Goal: Task Accomplishment & Management: Use online tool/utility

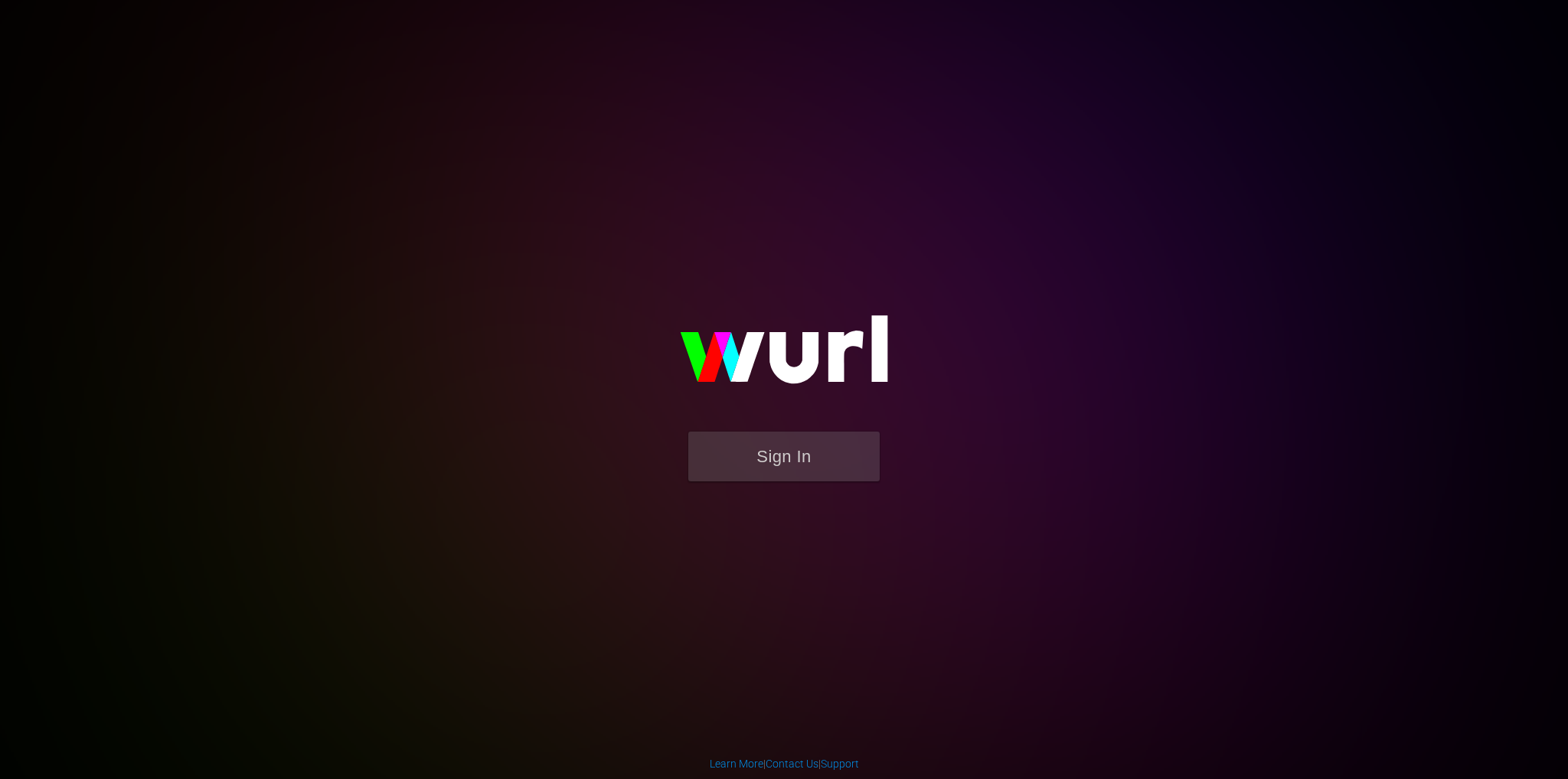
click at [700, 419] on img at bounding box center [784, 356] width 307 height 148
click at [701, 473] on button "Sign In" at bounding box center [784, 456] width 192 height 50
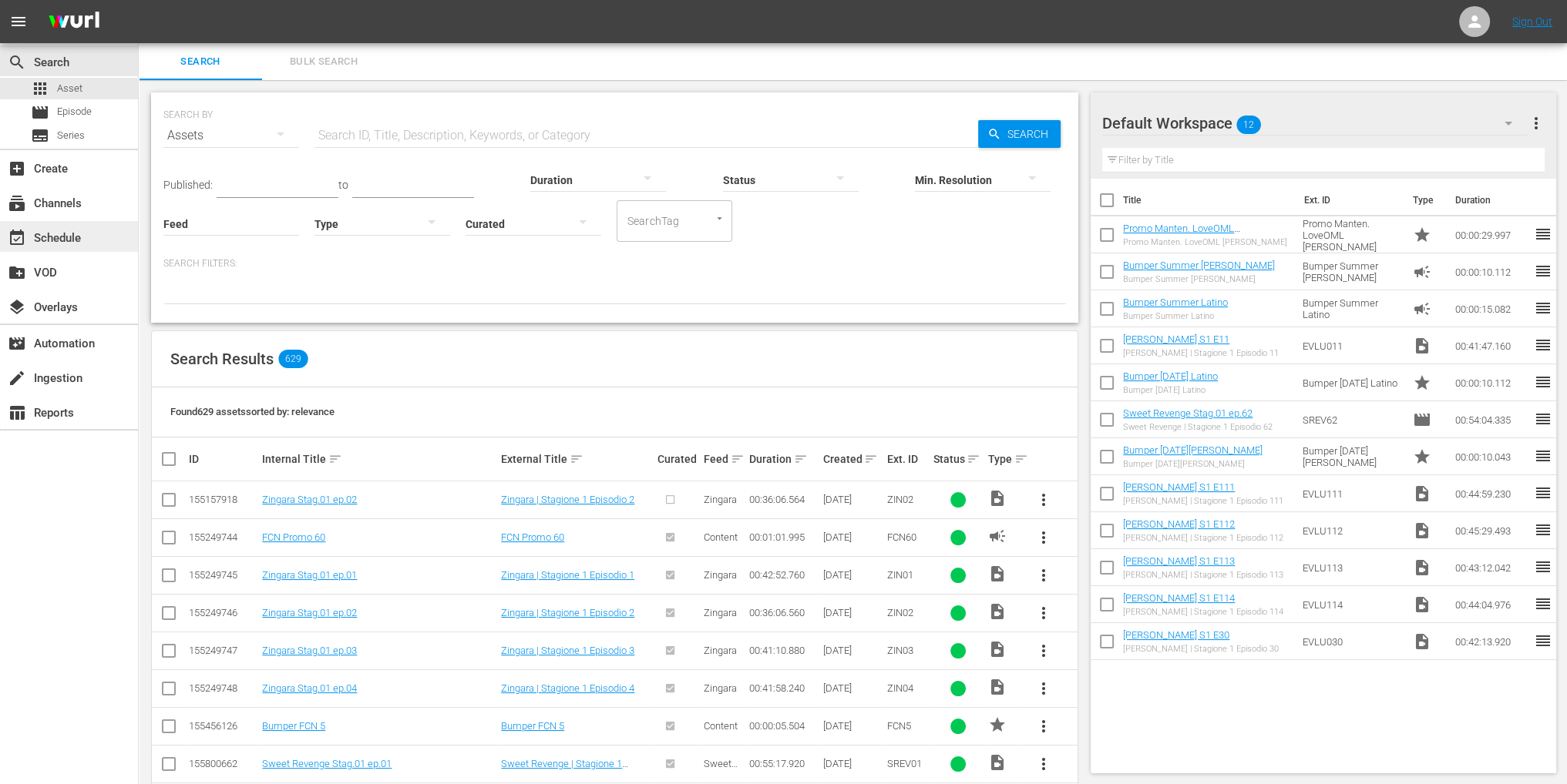
click at [72, 241] on div "event_available Schedule" at bounding box center [43, 235] width 86 height 14
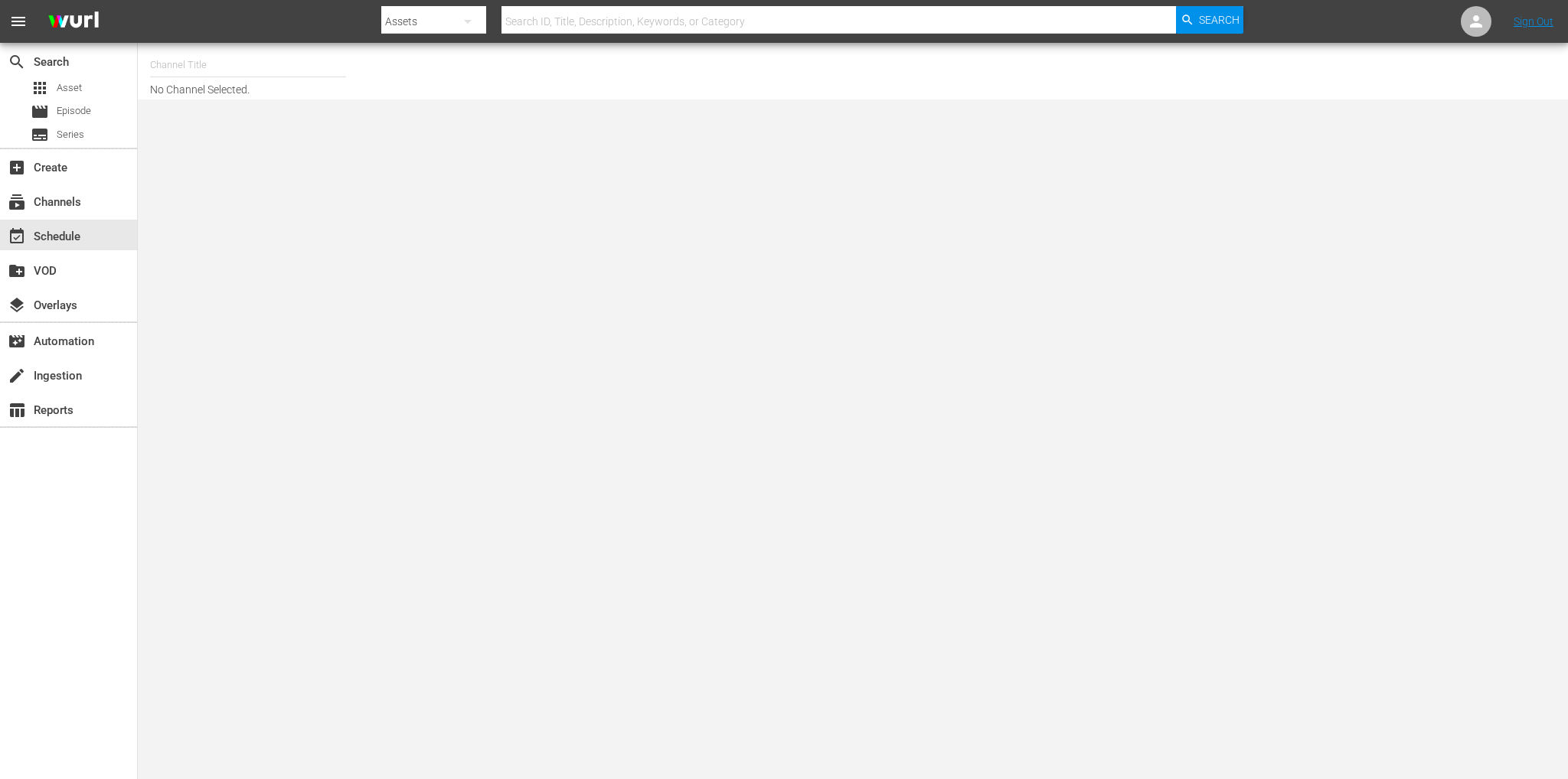
click at [193, 76] on hr at bounding box center [248, 76] width 196 height 1
click at [187, 75] on div "Channel Title" at bounding box center [248, 65] width 196 height 37
click at [312, 97] on div "Soap Latino (Italy) (1882 - fast_channels_network_soaplatino_1)" at bounding box center [360, 108] width 396 height 37
type input "Soap Latino (Italy) (1882 - fast_channels_network_soaplatino_1)"
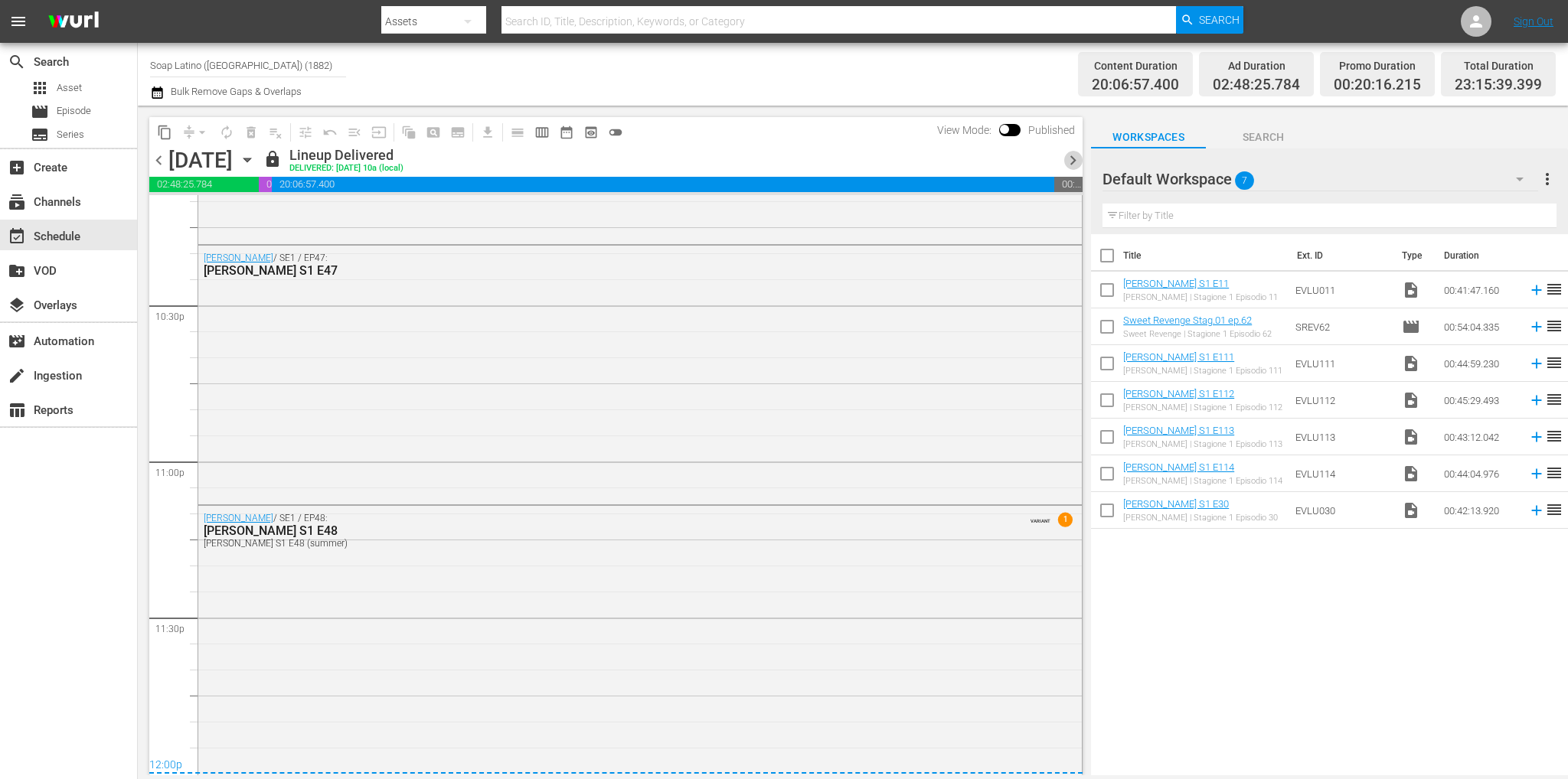
click at [1072, 166] on span "chevron_right" at bounding box center [1073, 160] width 19 height 19
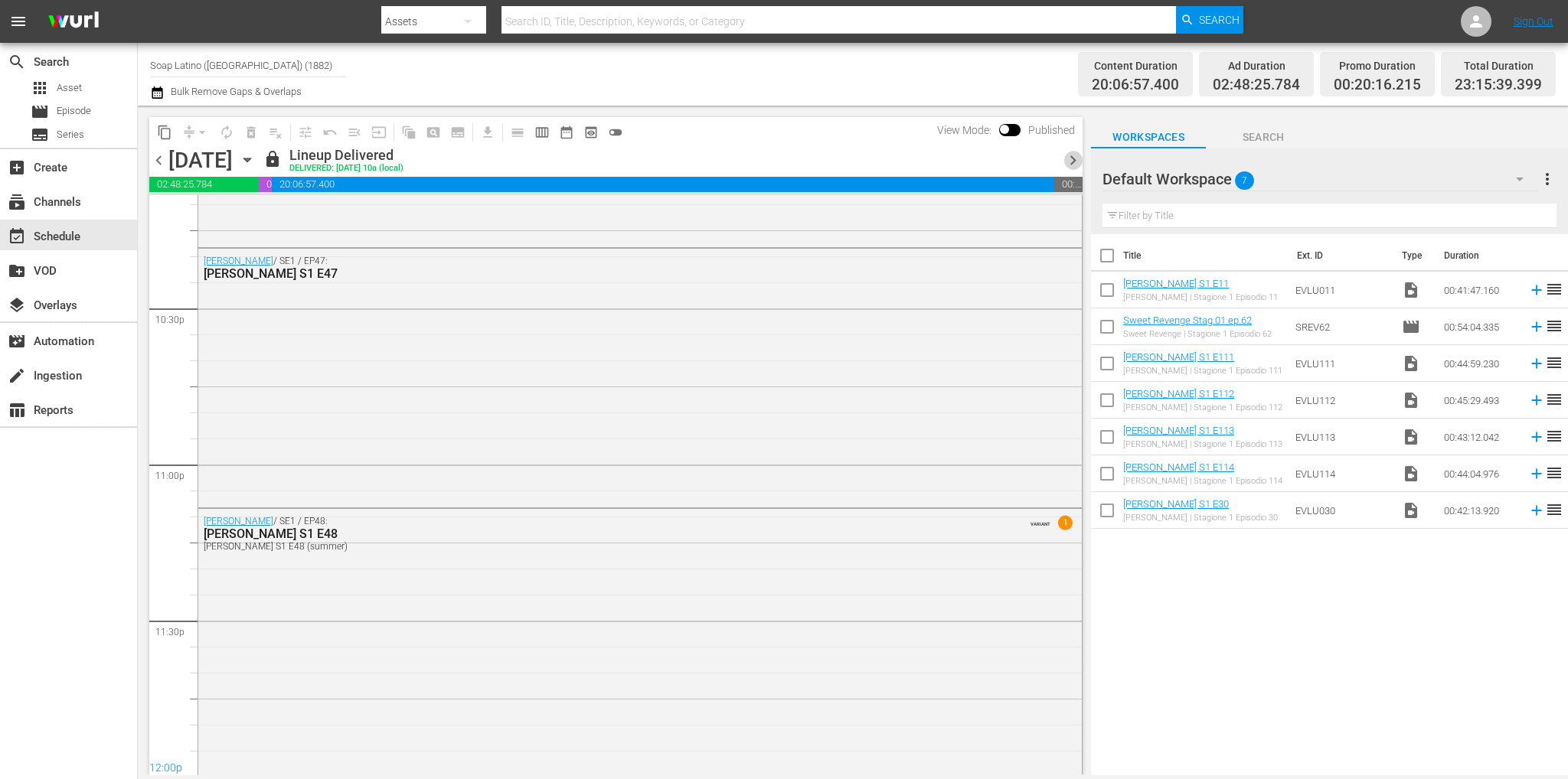
click at [1072, 166] on span "chevron_right" at bounding box center [1073, 160] width 19 height 19
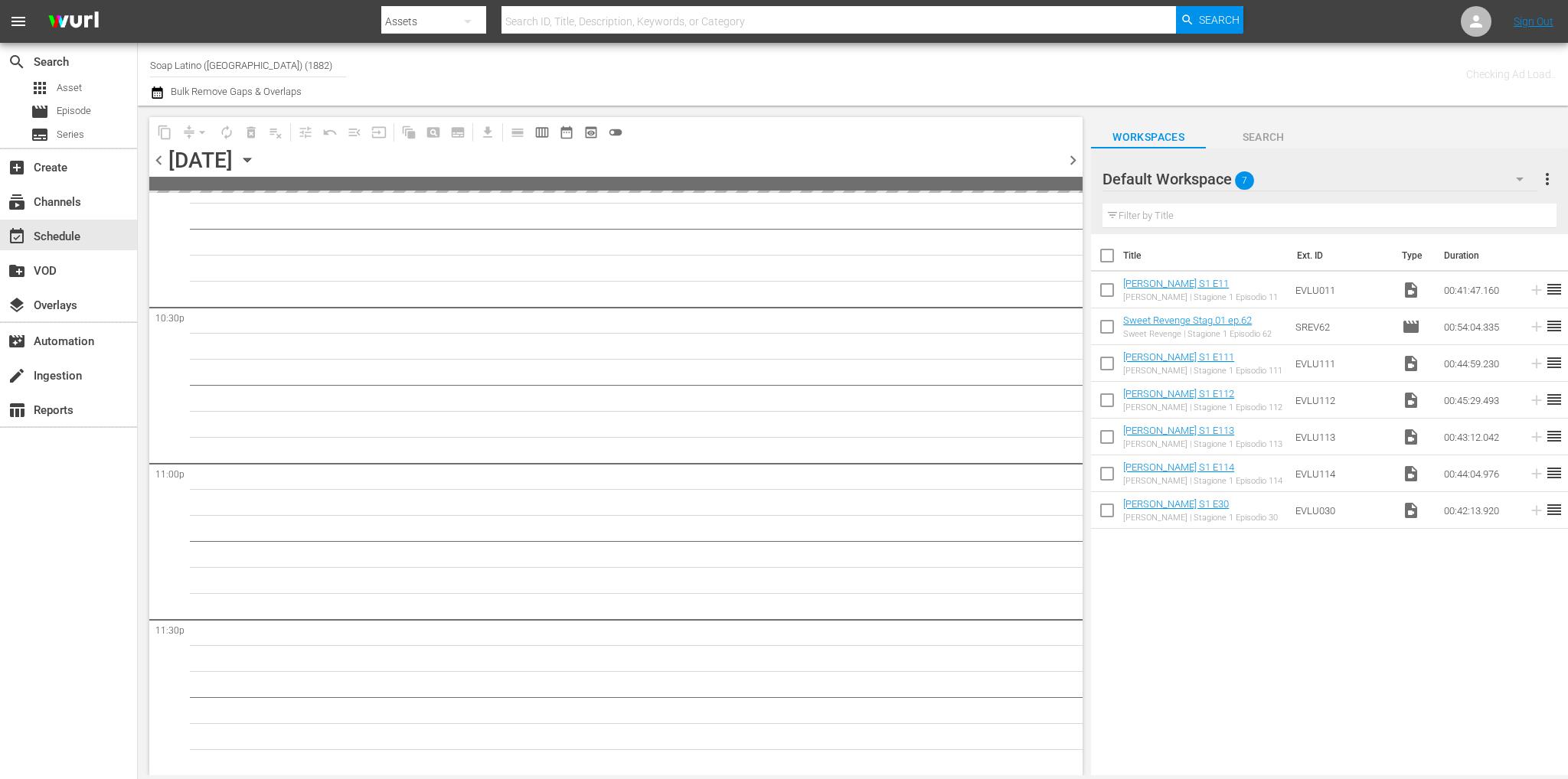
click at [1072, 166] on span "chevron_right" at bounding box center [1073, 160] width 19 height 19
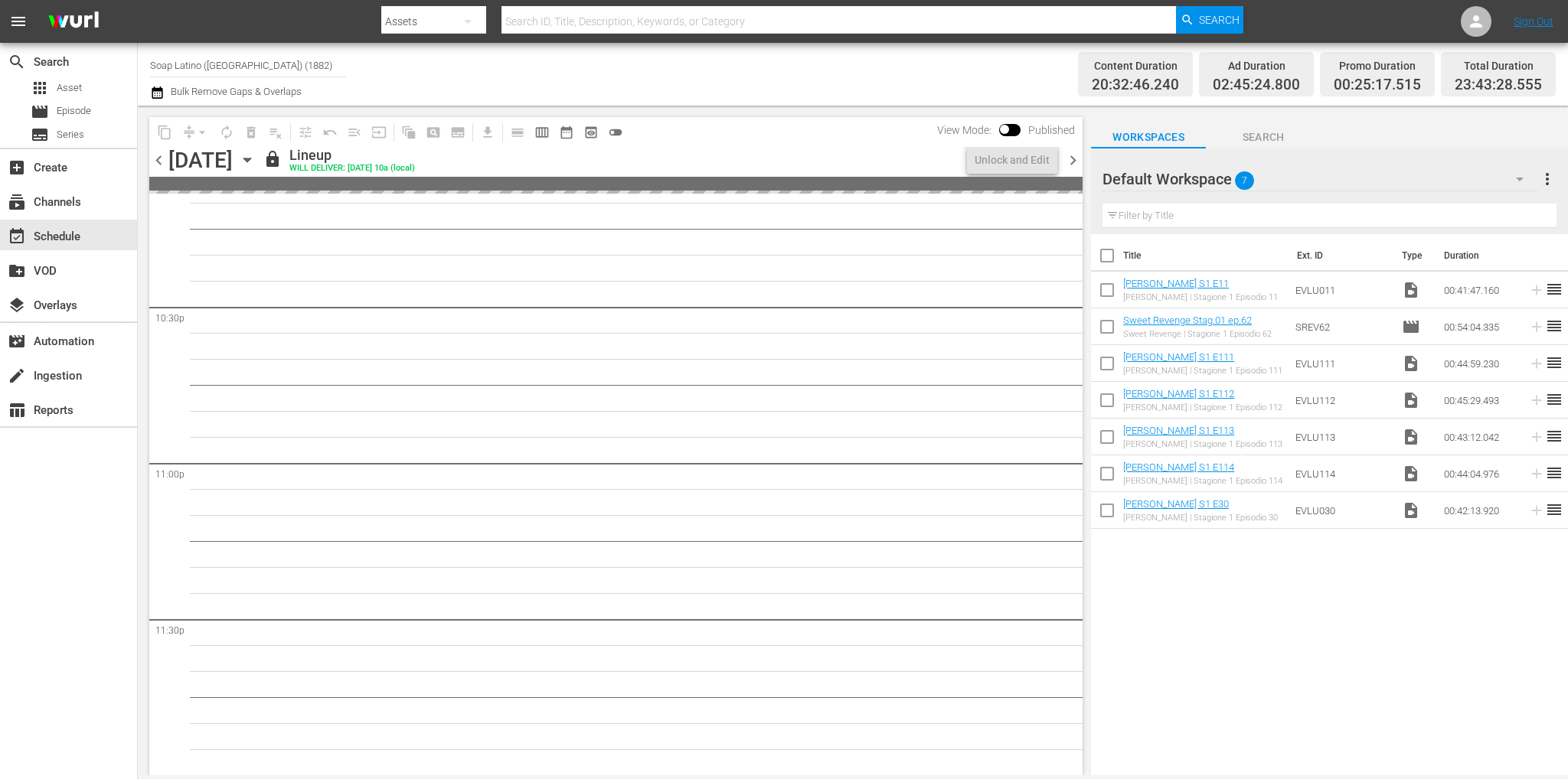
scroll to position [6944, 0]
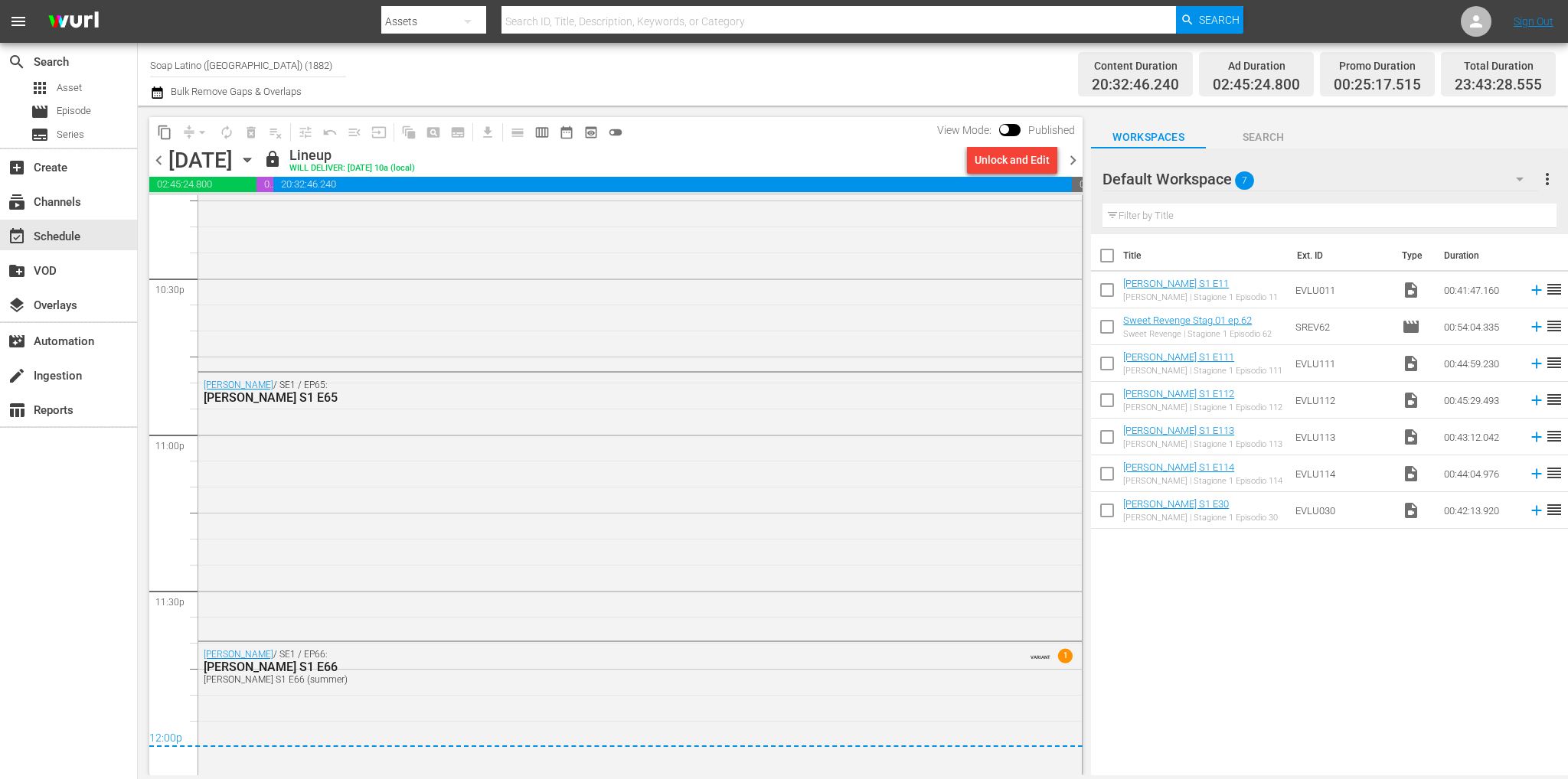
click at [1070, 171] on div "chevron_left Monday, August 25th August 25th lock Lineup WILL DELIVER: 8/24 @ 1…" at bounding box center [615, 161] width 933 height 30
click at [1069, 165] on span "chevron_right" at bounding box center [1073, 160] width 19 height 19
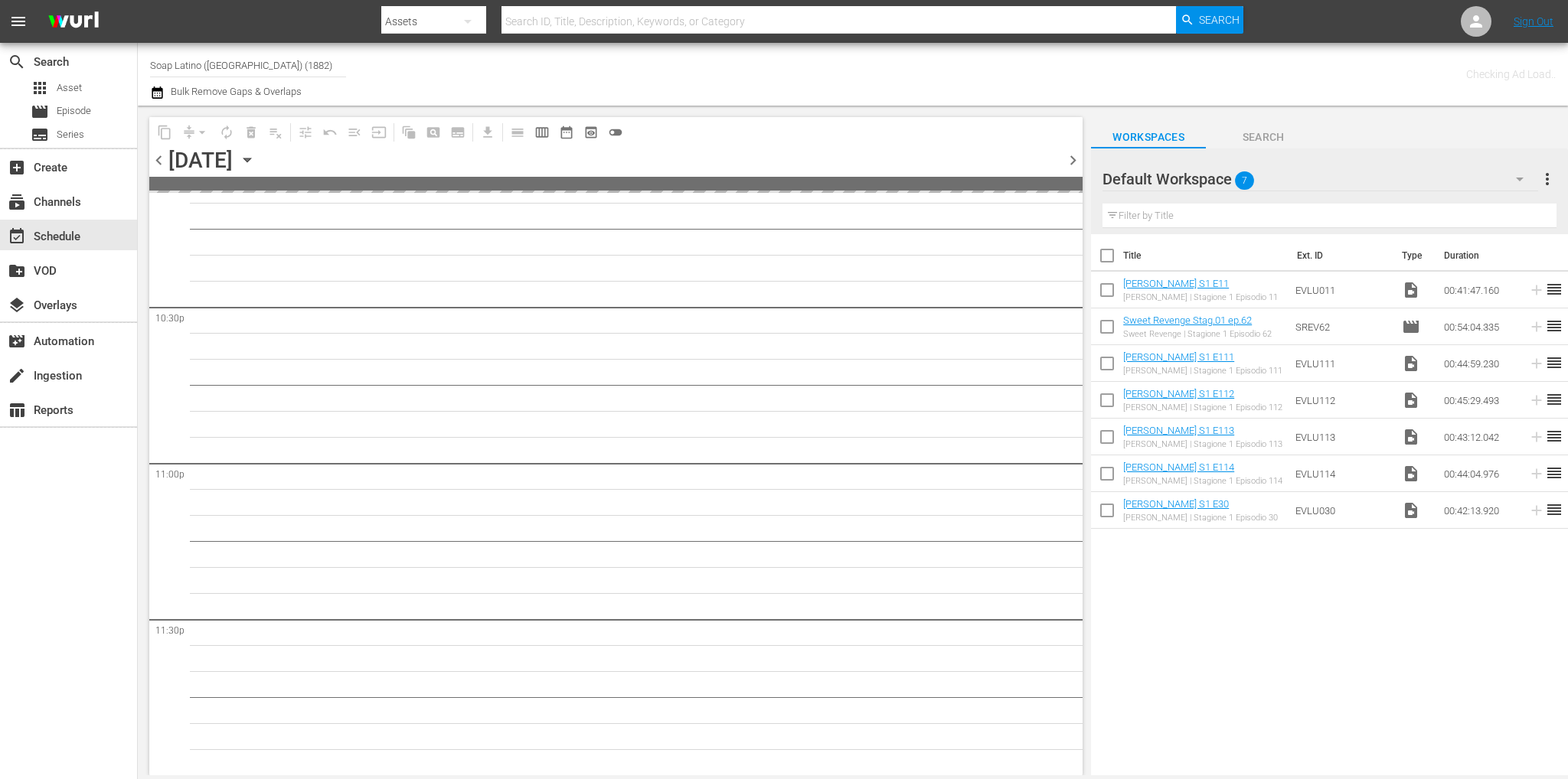
scroll to position [6914, 0]
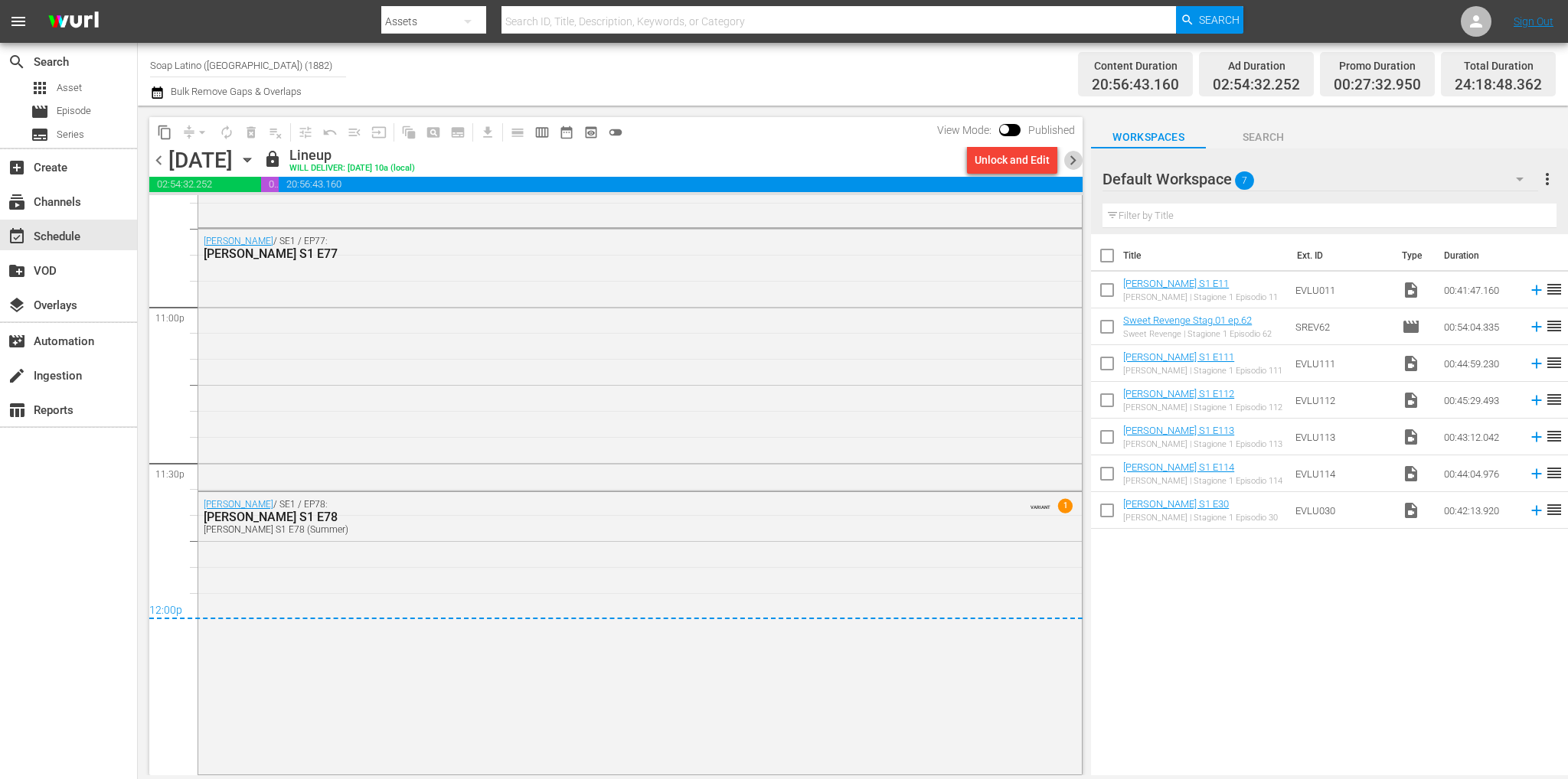
click at [1075, 168] on span "chevron_right" at bounding box center [1073, 160] width 19 height 19
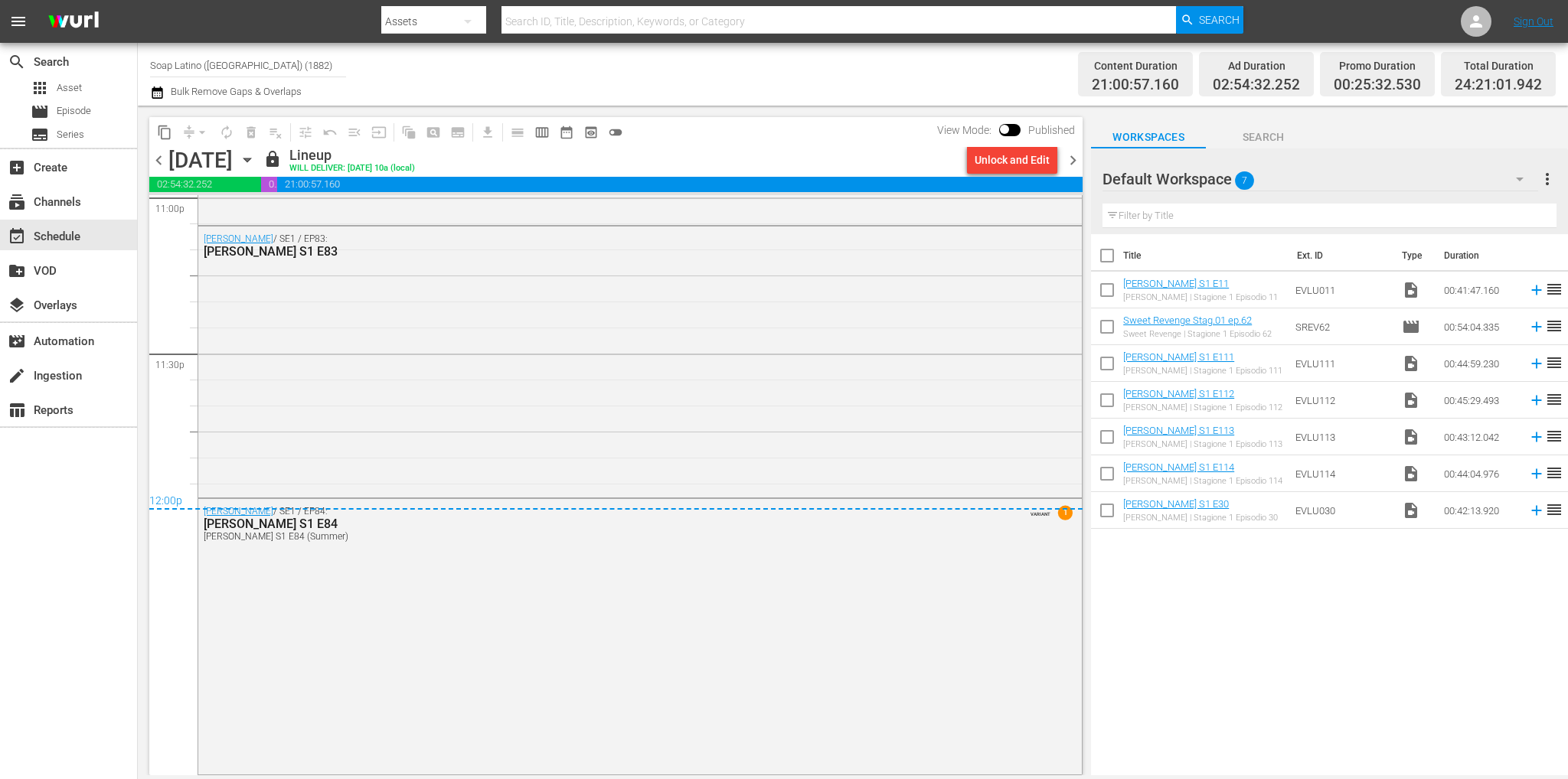
click at [1072, 160] on span "chevron_right" at bounding box center [1073, 160] width 19 height 19
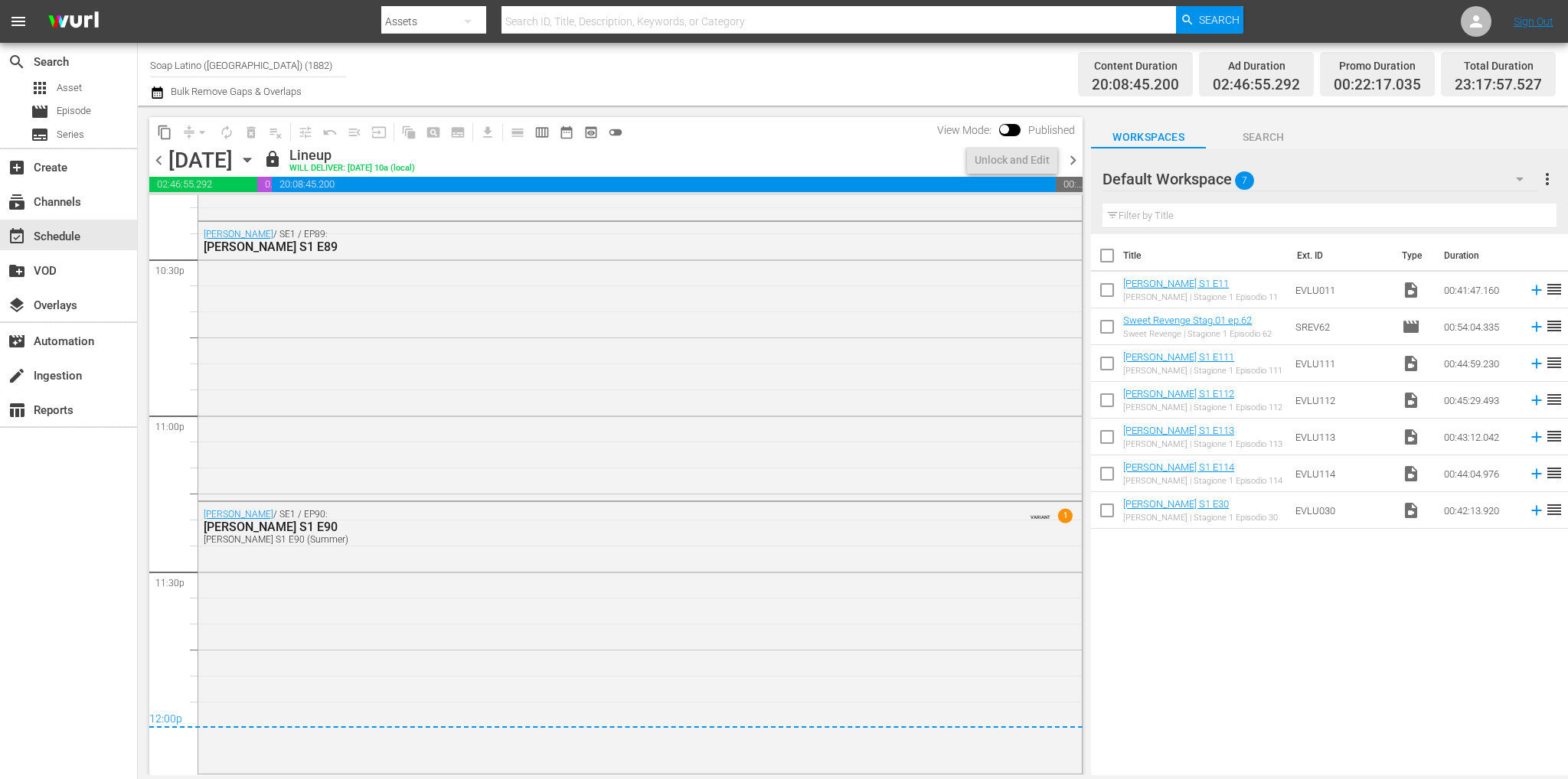
click at [1072, 160] on span "chevron_right" at bounding box center [1073, 160] width 19 height 19
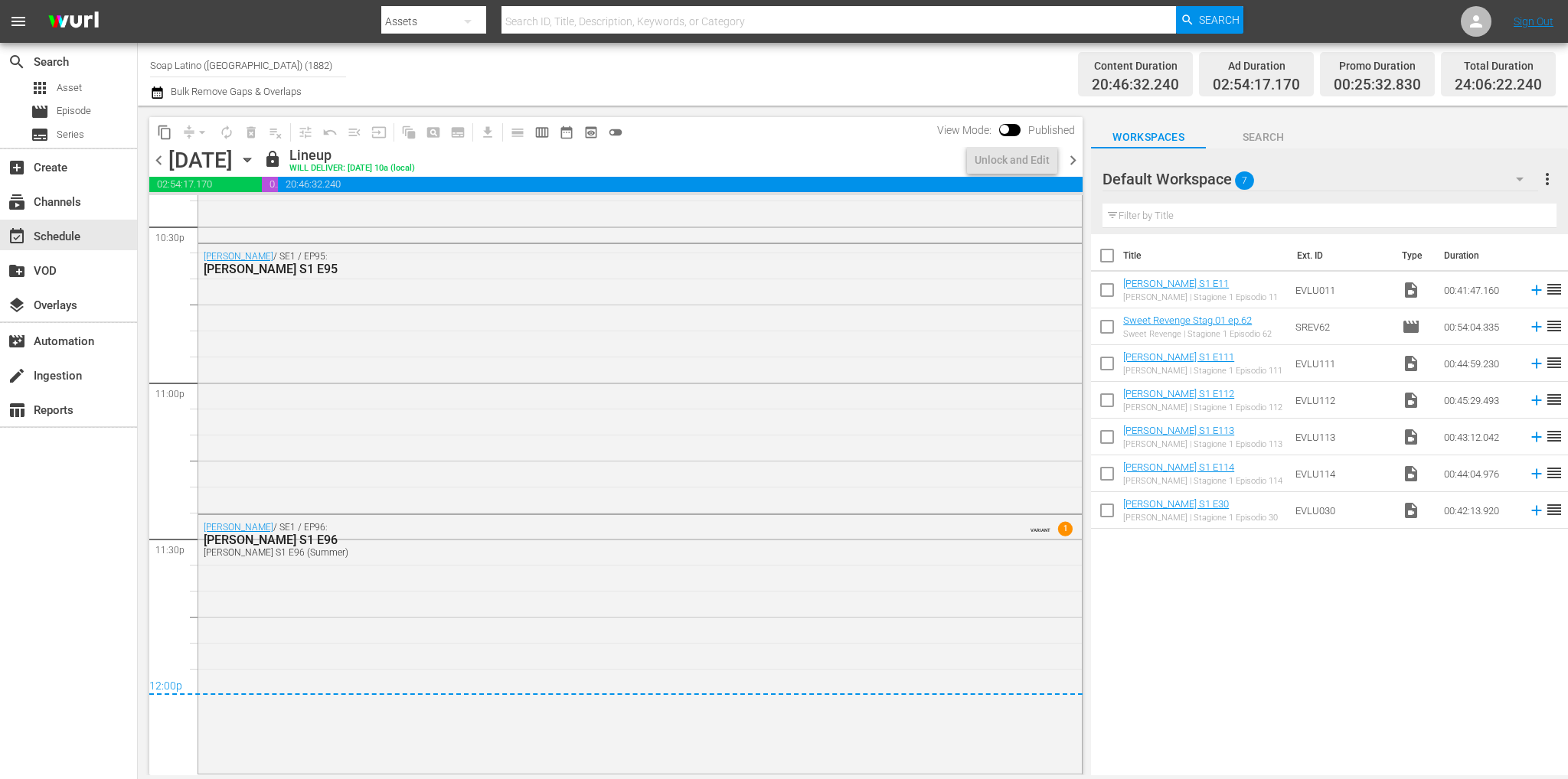
click at [1072, 160] on span "chevron_right" at bounding box center [1073, 160] width 19 height 19
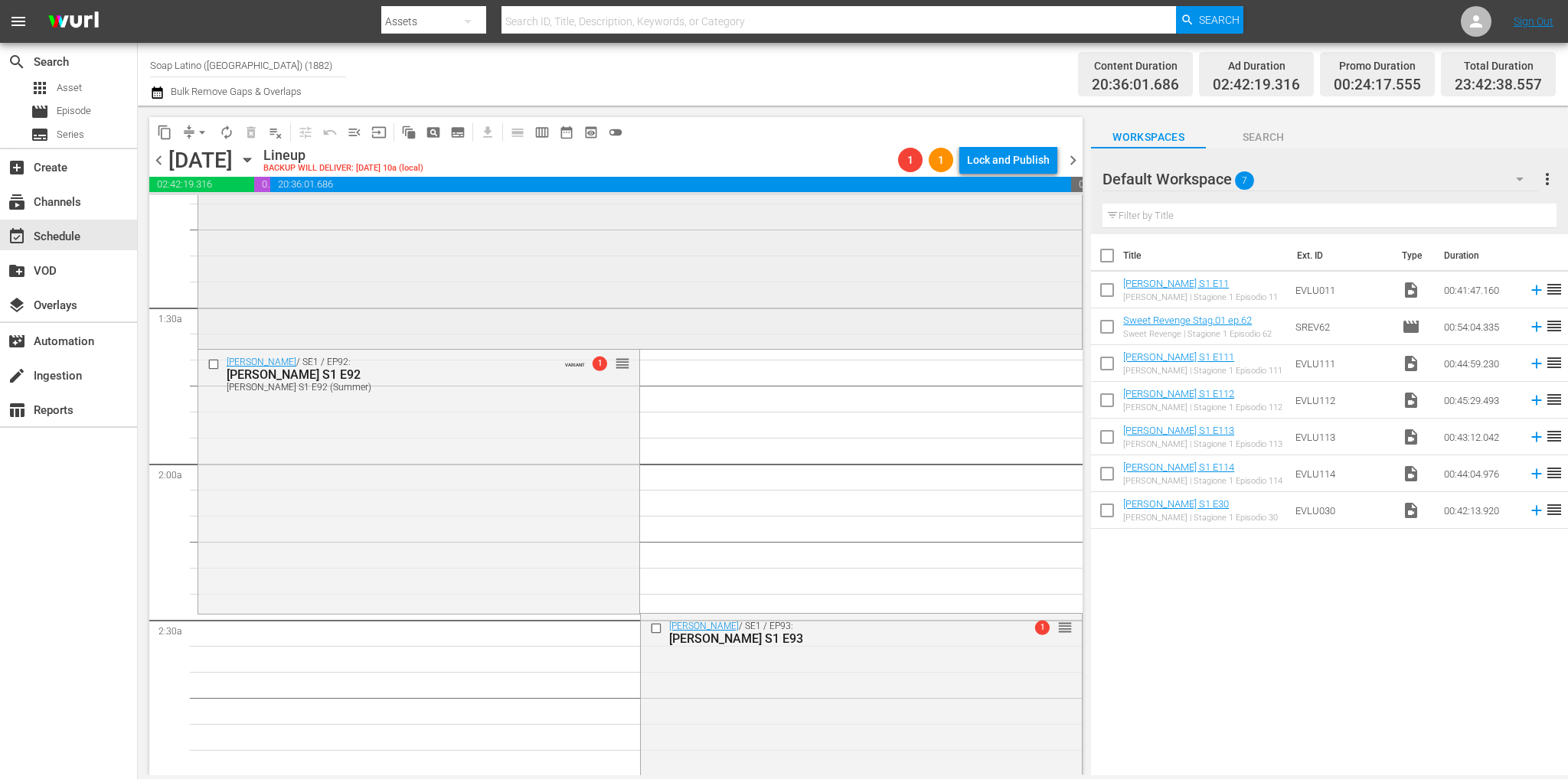
scroll to position [339, 0]
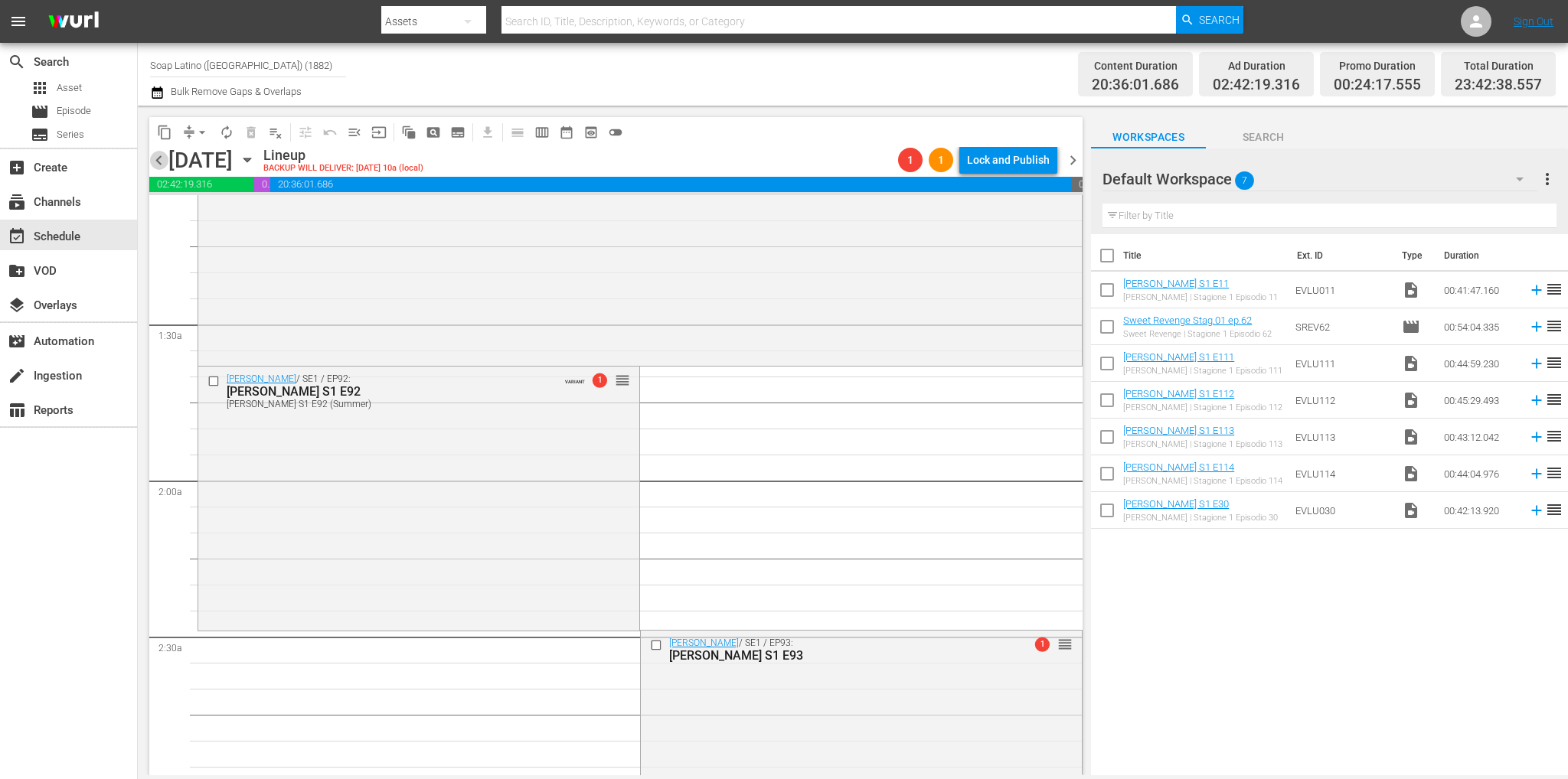
click at [159, 152] on span "chevron_left" at bounding box center [159, 160] width 19 height 19
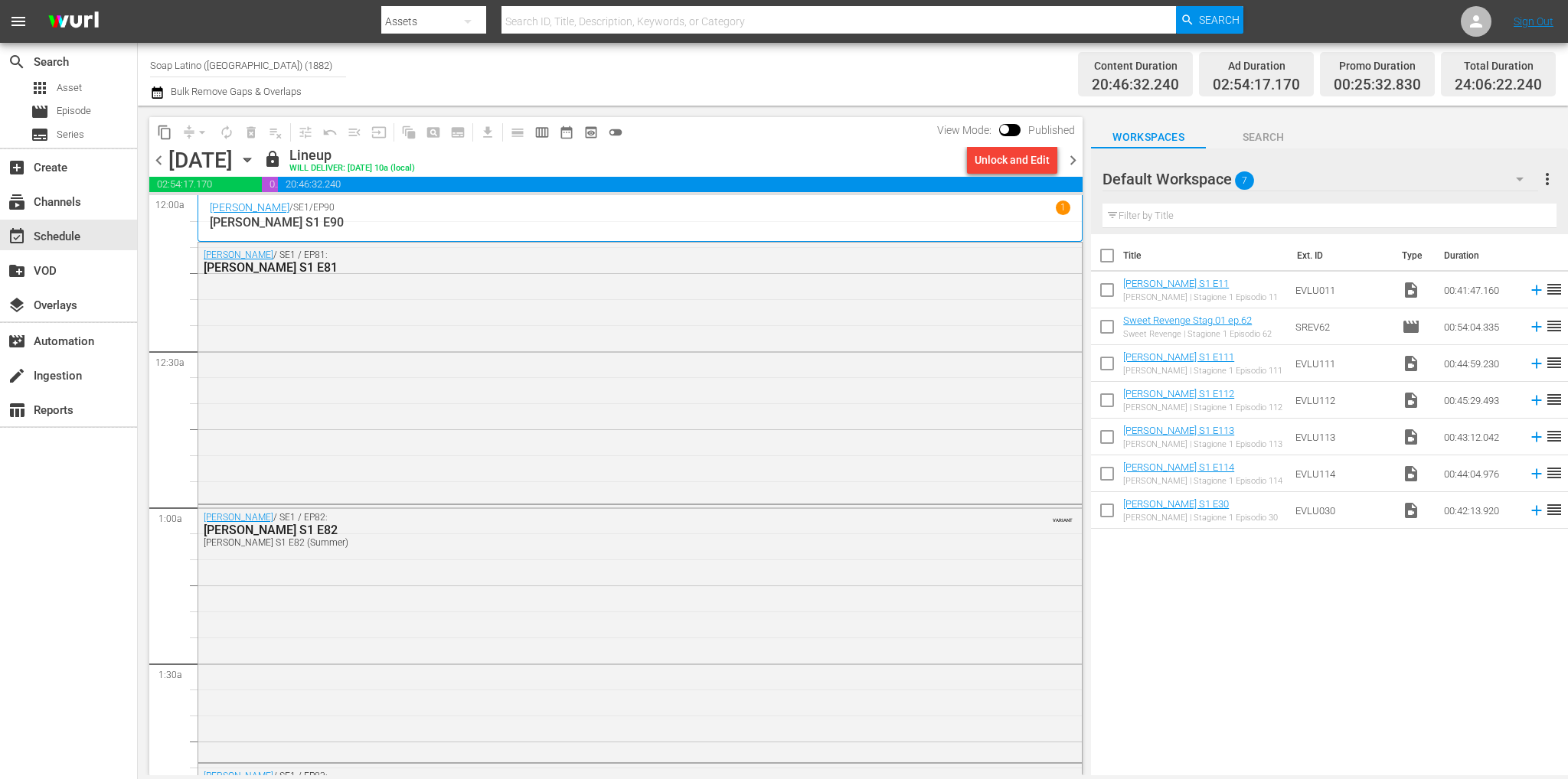
click at [1075, 160] on span "chevron_right" at bounding box center [1073, 160] width 19 height 19
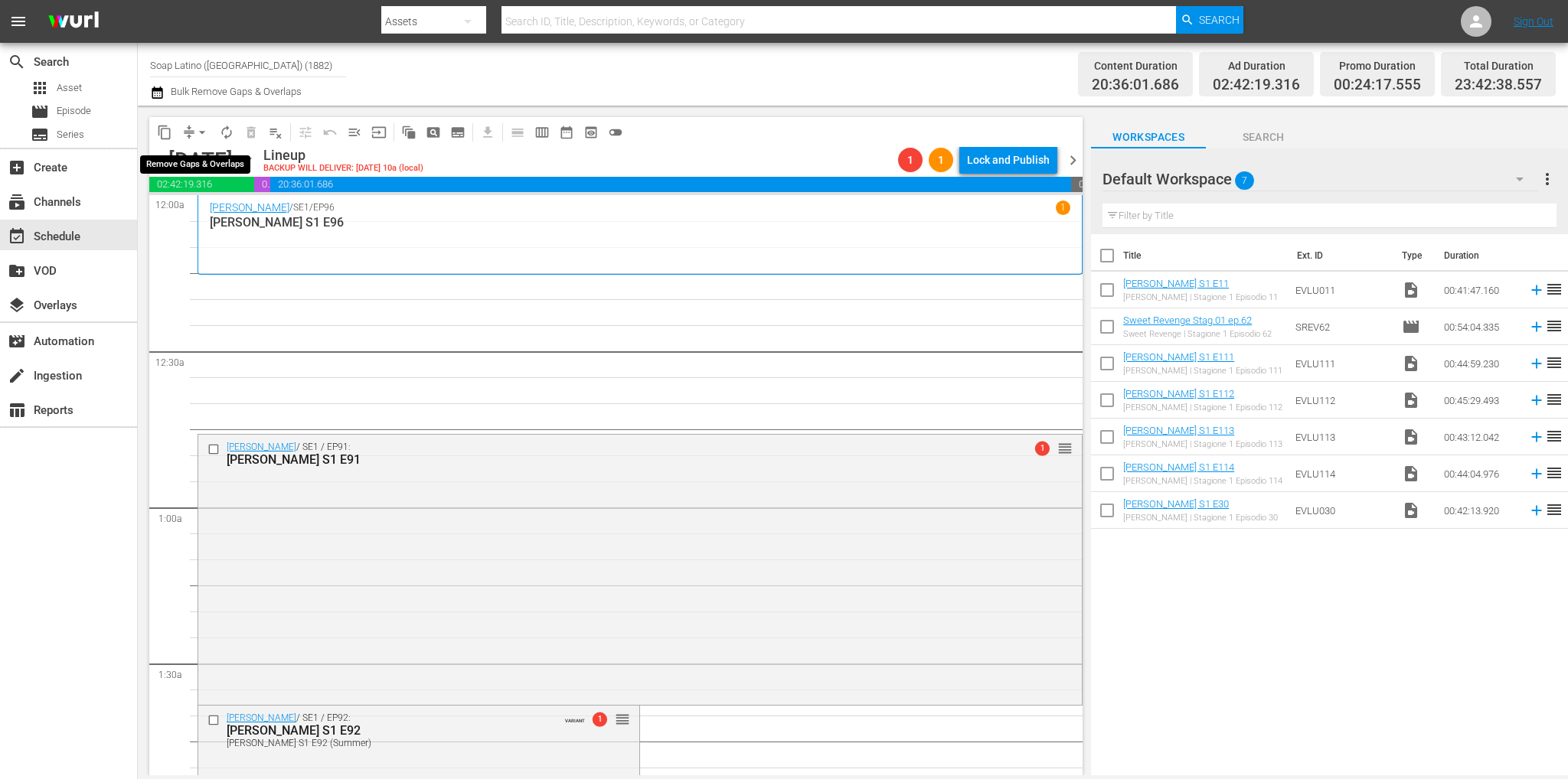
click at [201, 132] on span "arrow_drop_down" at bounding box center [201, 132] width 15 height 15
click at [217, 205] on li "Align to End of Previous Day" at bounding box center [203, 213] width 160 height 25
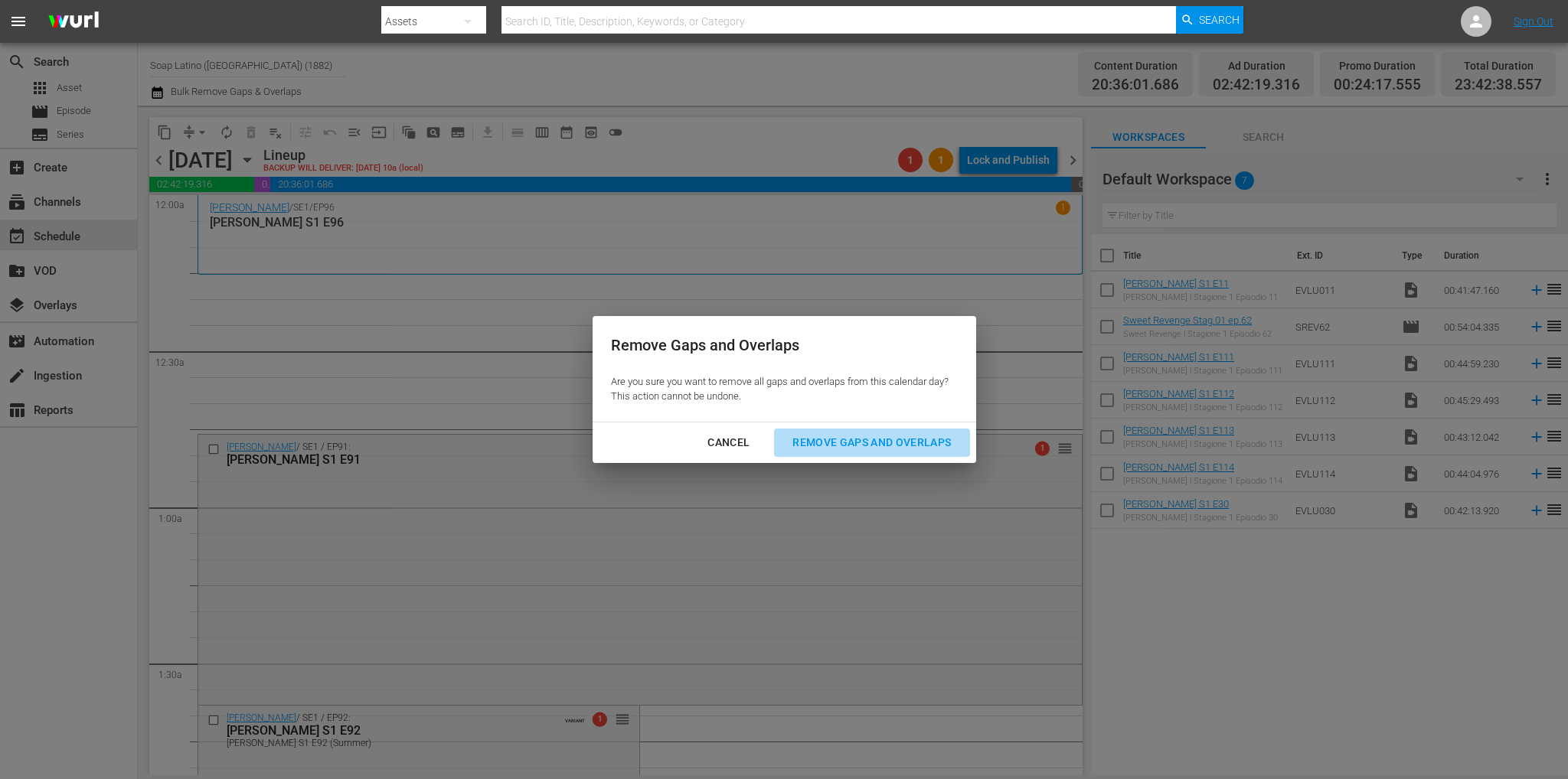
click at [843, 428] on button "Remove Gaps and Overlaps" at bounding box center [871, 442] width 195 height 28
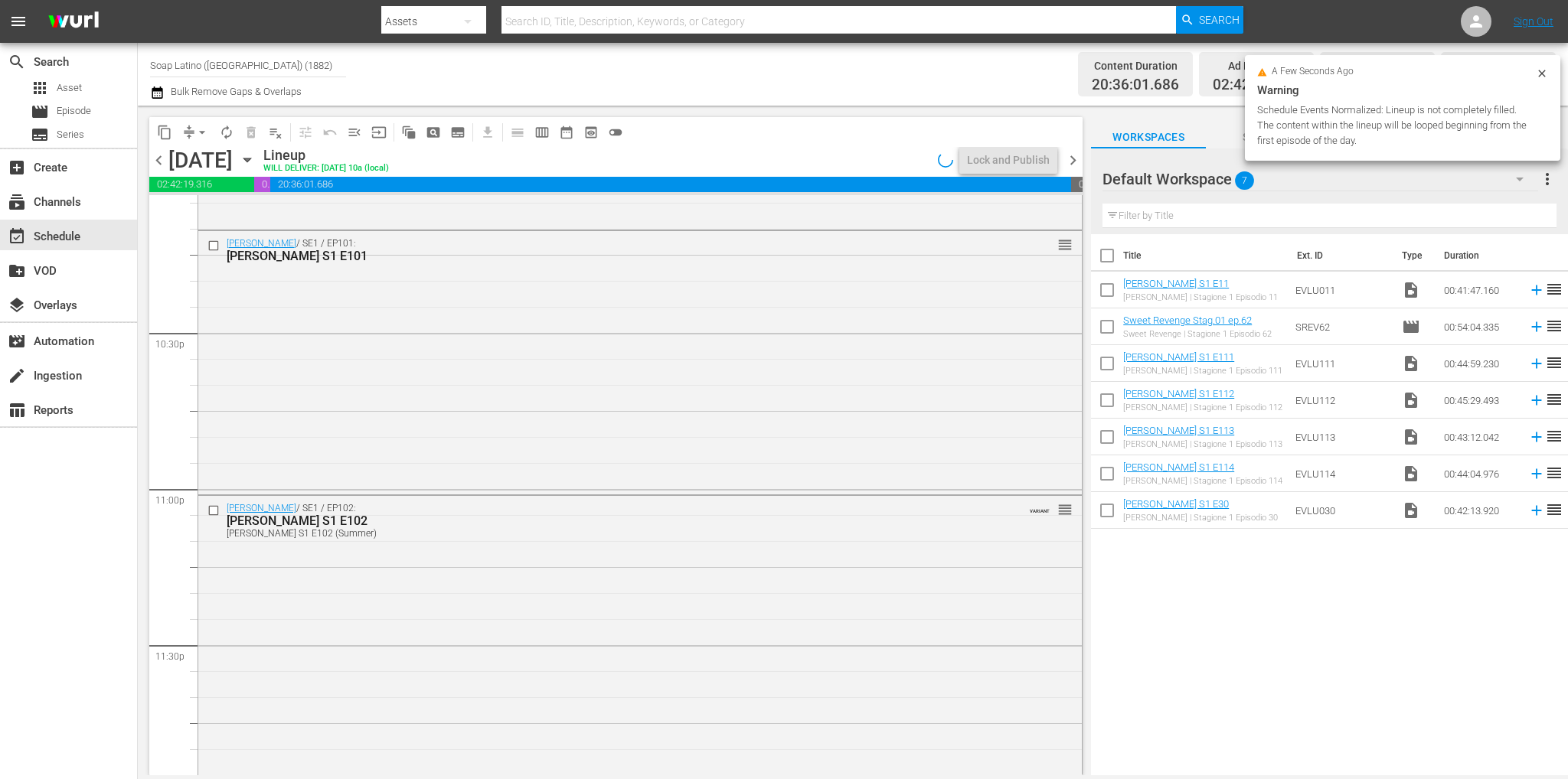
scroll to position [6915, 0]
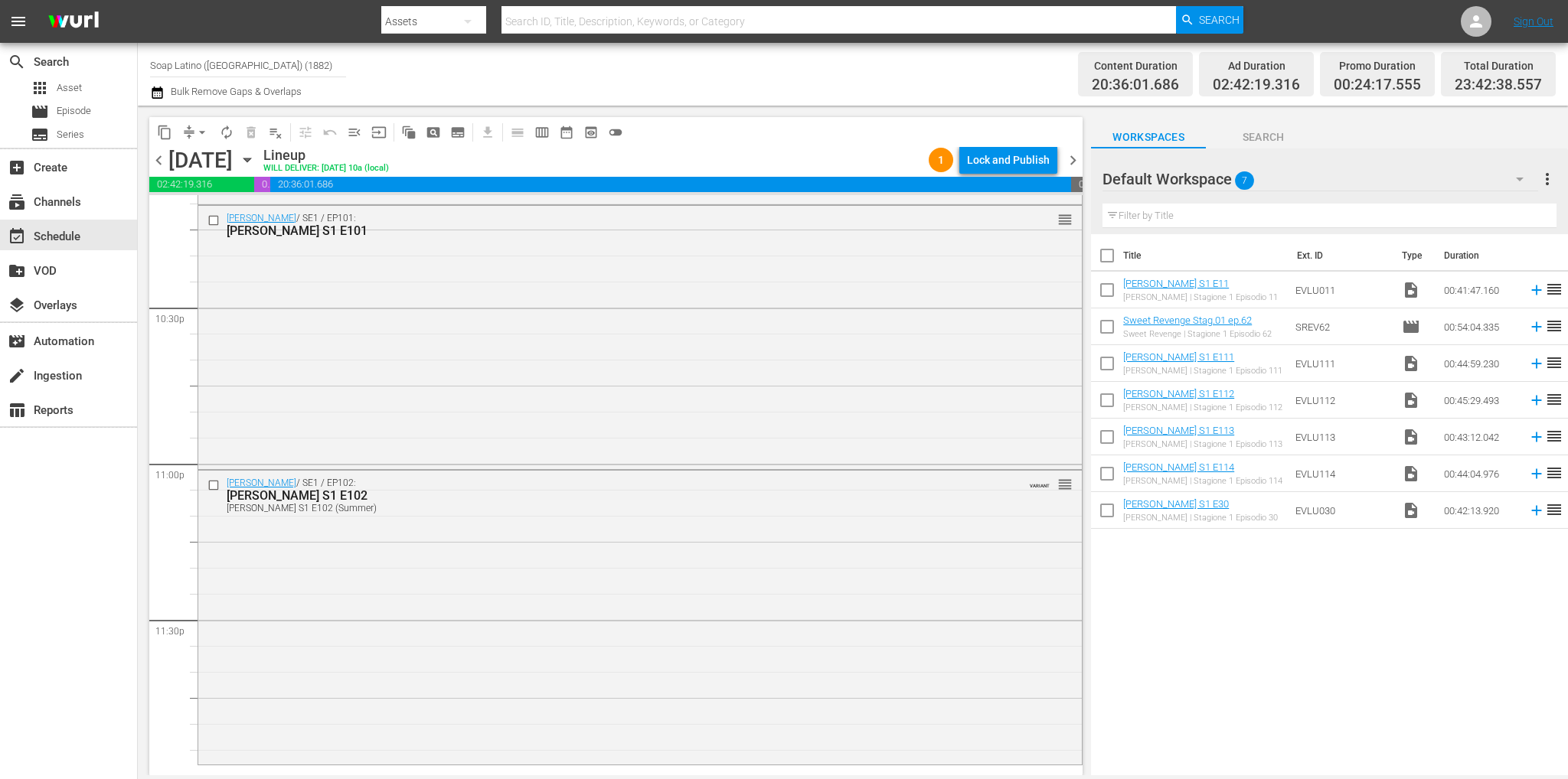
click at [158, 160] on span "chevron_left" at bounding box center [159, 160] width 19 height 19
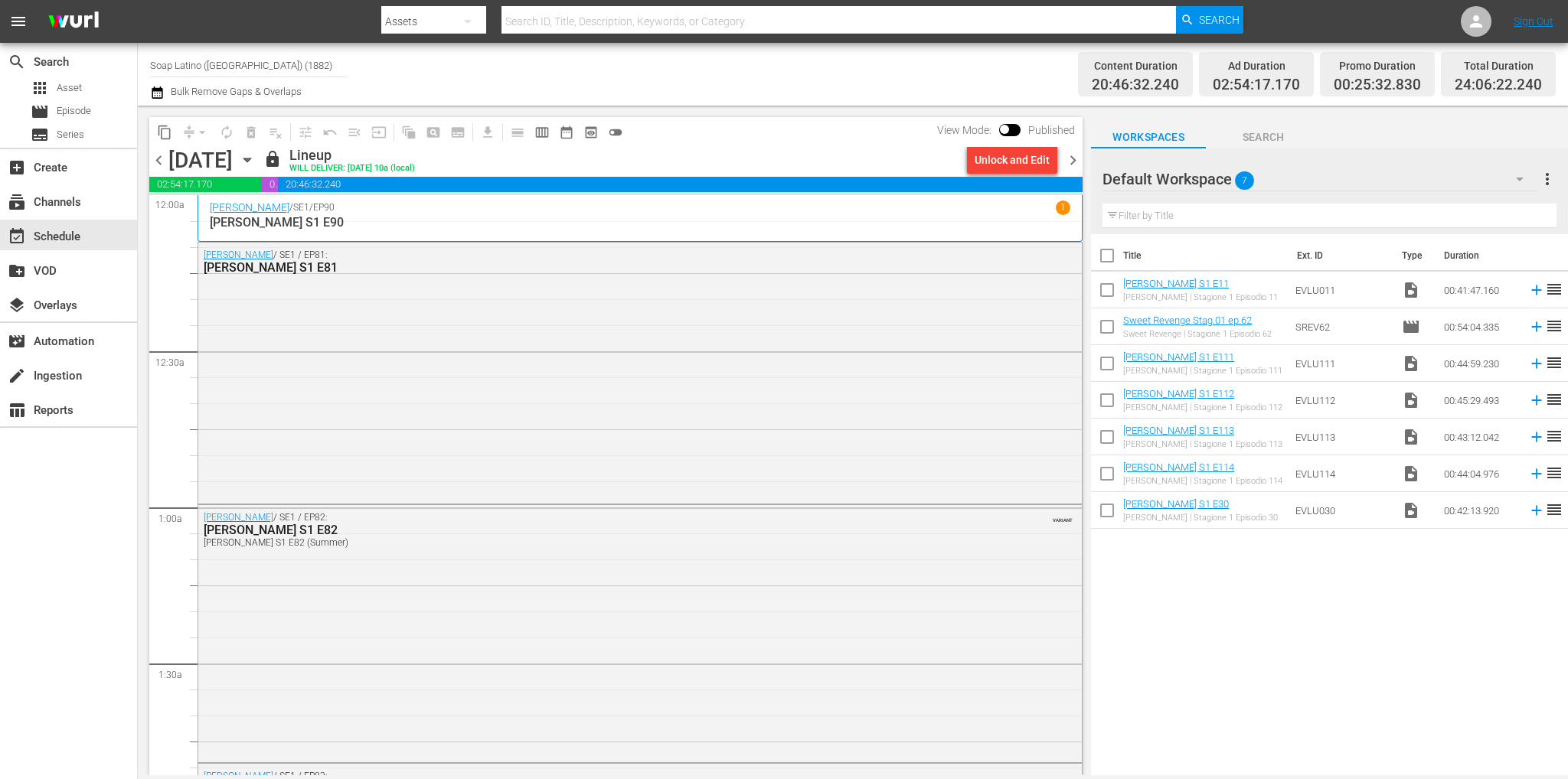
click at [1082, 163] on span "chevron_right" at bounding box center [1073, 160] width 19 height 19
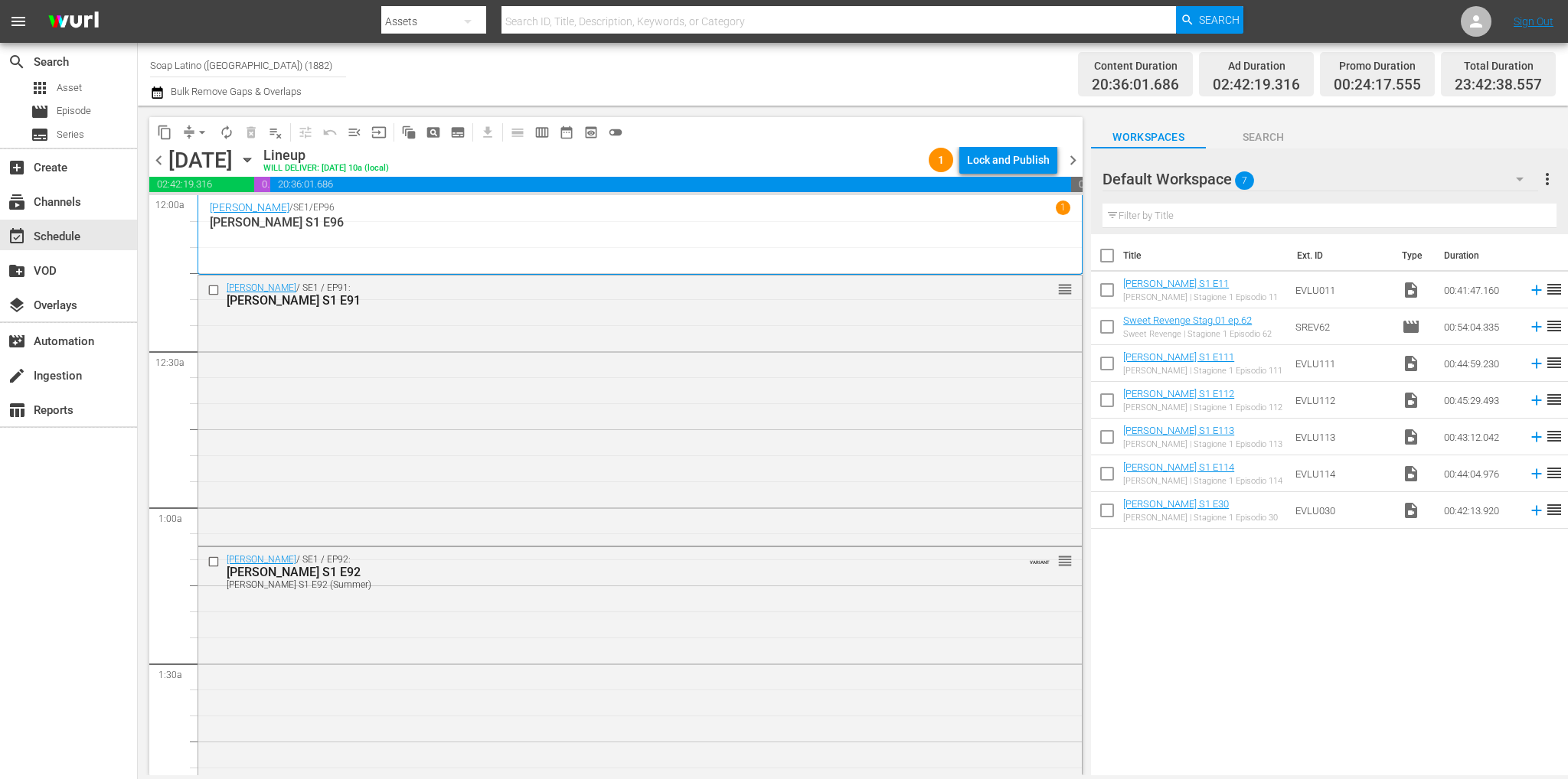
click at [1227, 212] on input "text" at bounding box center [1330, 216] width 454 height 25
click at [1309, 188] on div "Default Workspace 7" at bounding box center [1320, 179] width 436 height 43
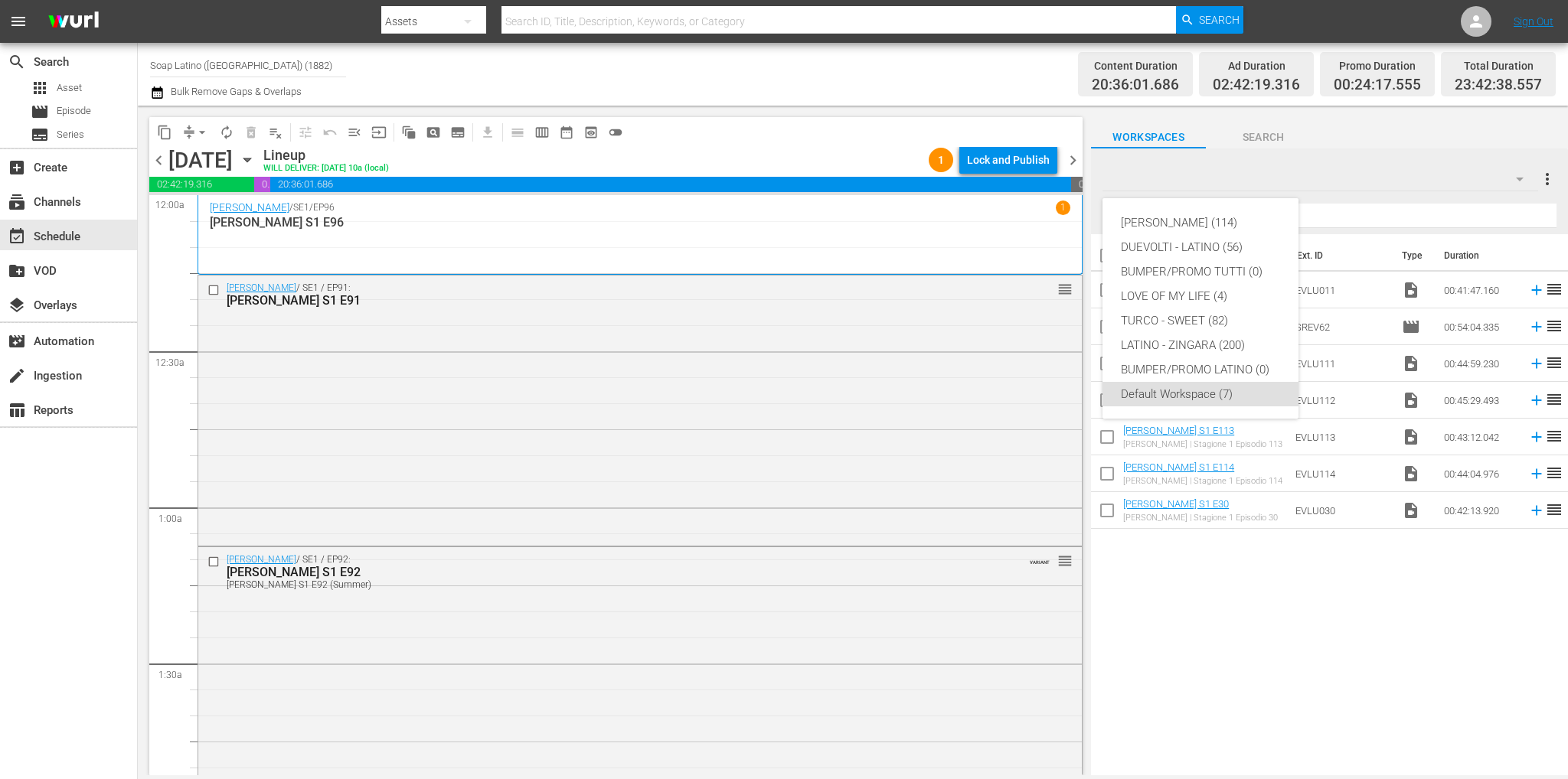
click at [610, 553] on div "Eva Luna (114) DUEVOLTI - LATINO (56) BUMPER/PROMO TUTTI (0) LOVE OF MY LIFE (4…" at bounding box center [784, 389] width 1568 height 779
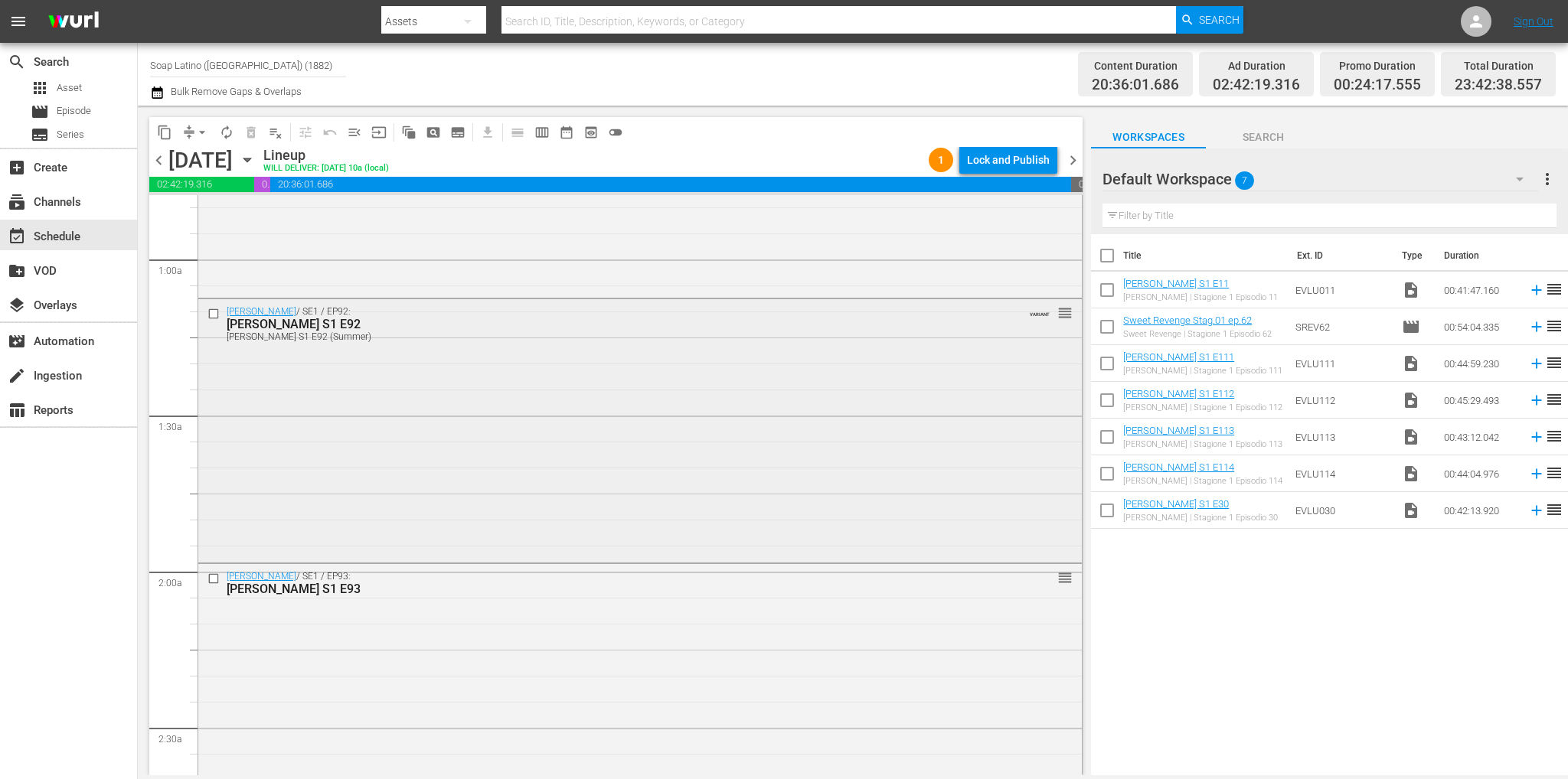
scroll to position [306, 0]
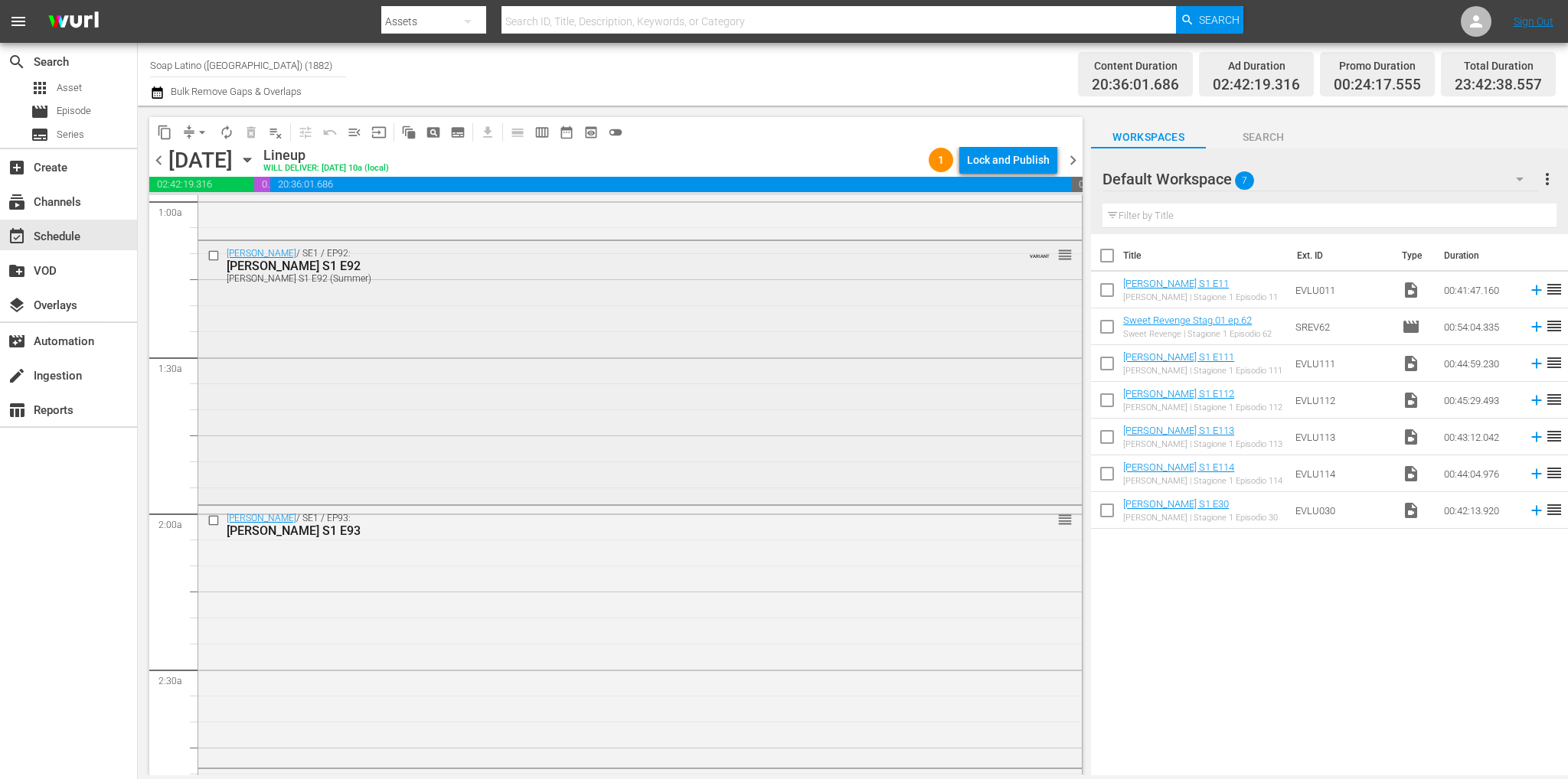
click at [516, 347] on div "Eva Luna / SE1 / EP92: Eva Luna S1 E92 Eva Luna S1 E92 (Summer) VARIANT reorder" at bounding box center [640, 371] width 884 height 260
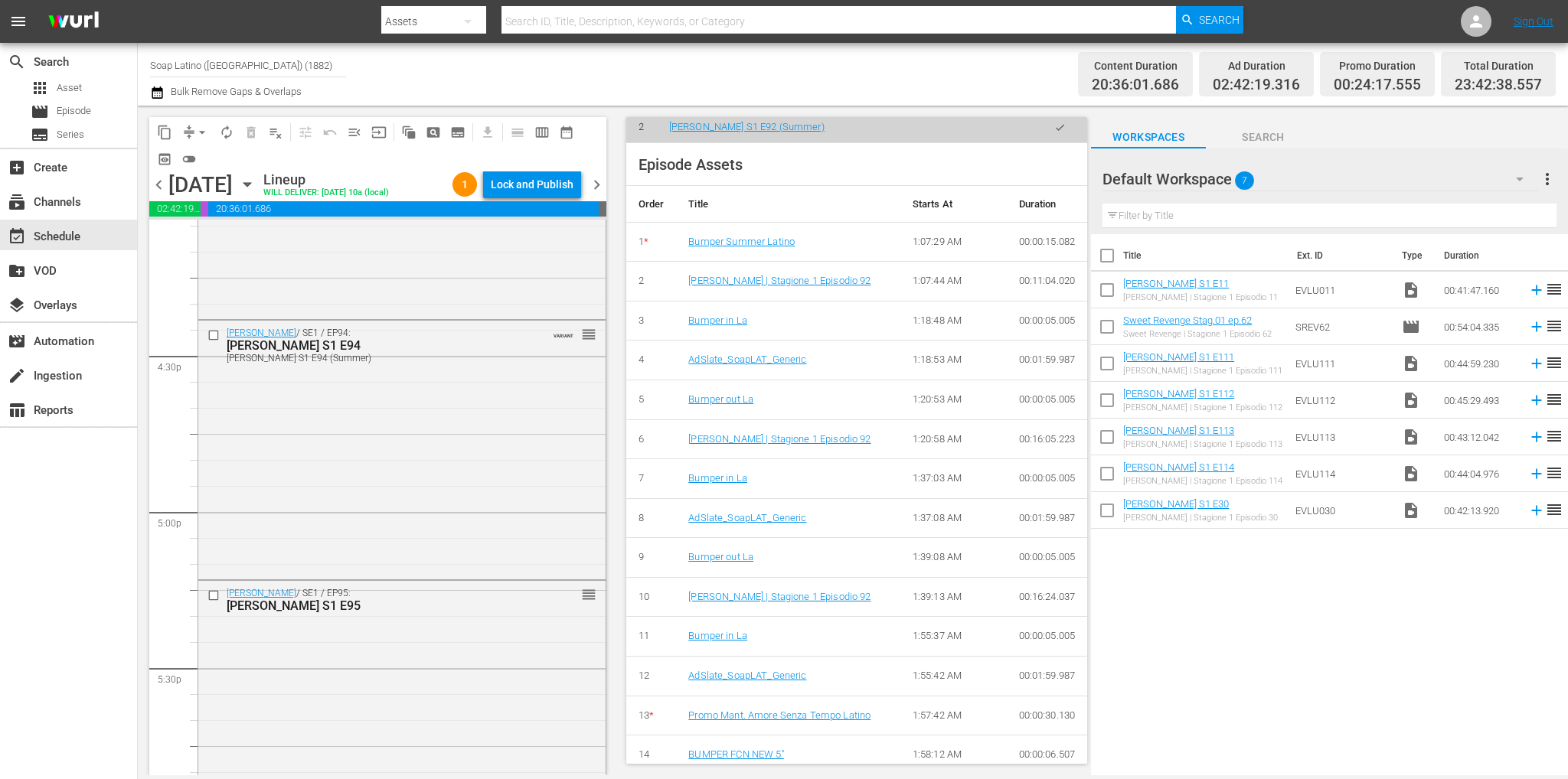
scroll to position [6939, 0]
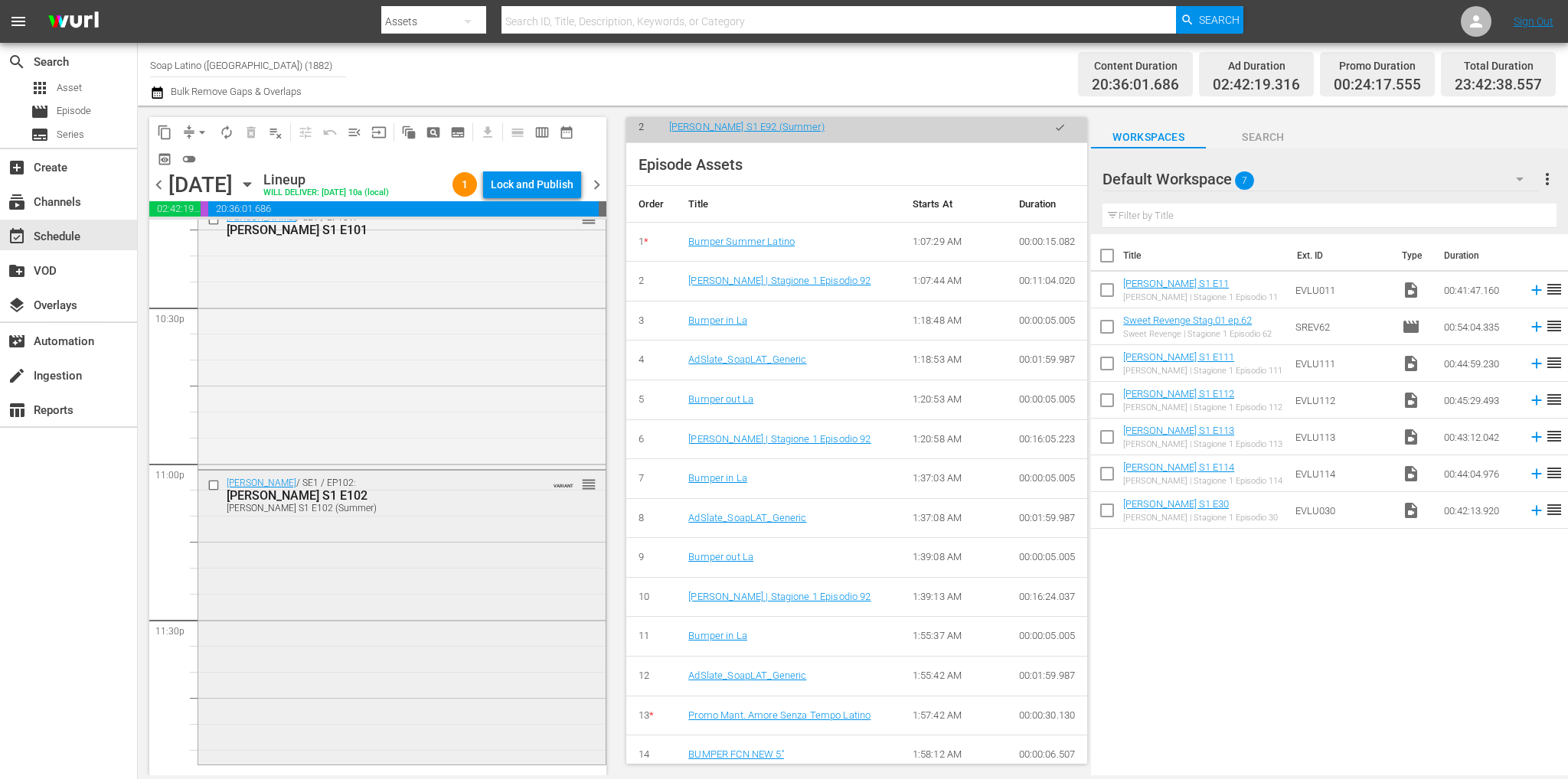
click at [460, 639] on div "Eva Luna / SE1 / EP102: Eva Luna S1 E102 Eva Luna S1 E102 (Summer) VARIANT reor…" at bounding box center [402, 616] width 408 height 291
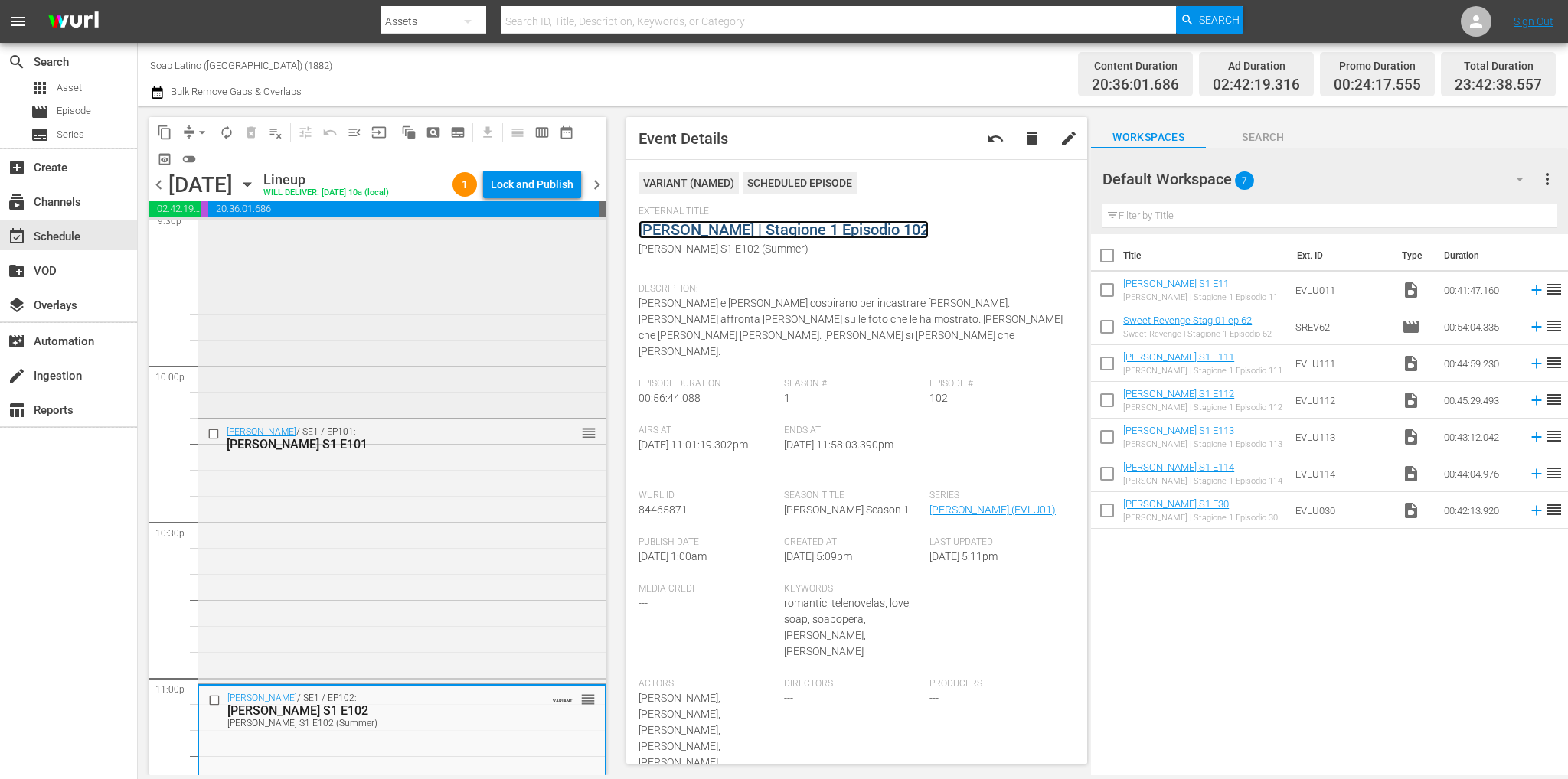
scroll to position [6556, 0]
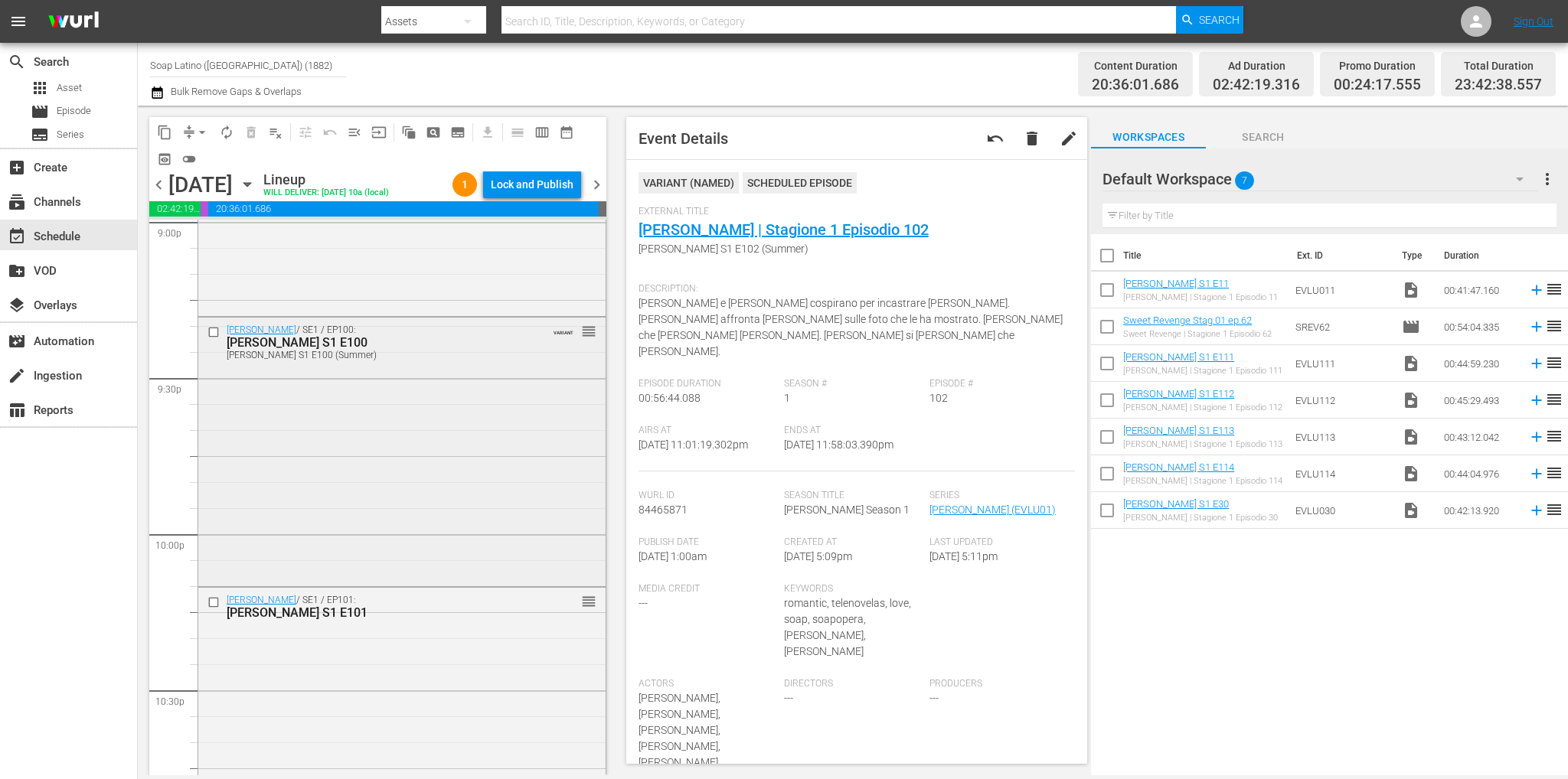
click at [389, 408] on div "Eva Luna / SE1 / EP100: Eva Luna S1 E100 Eva Luna S1 E100 (Summer) VARIANT reor…" at bounding box center [402, 451] width 408 height 266
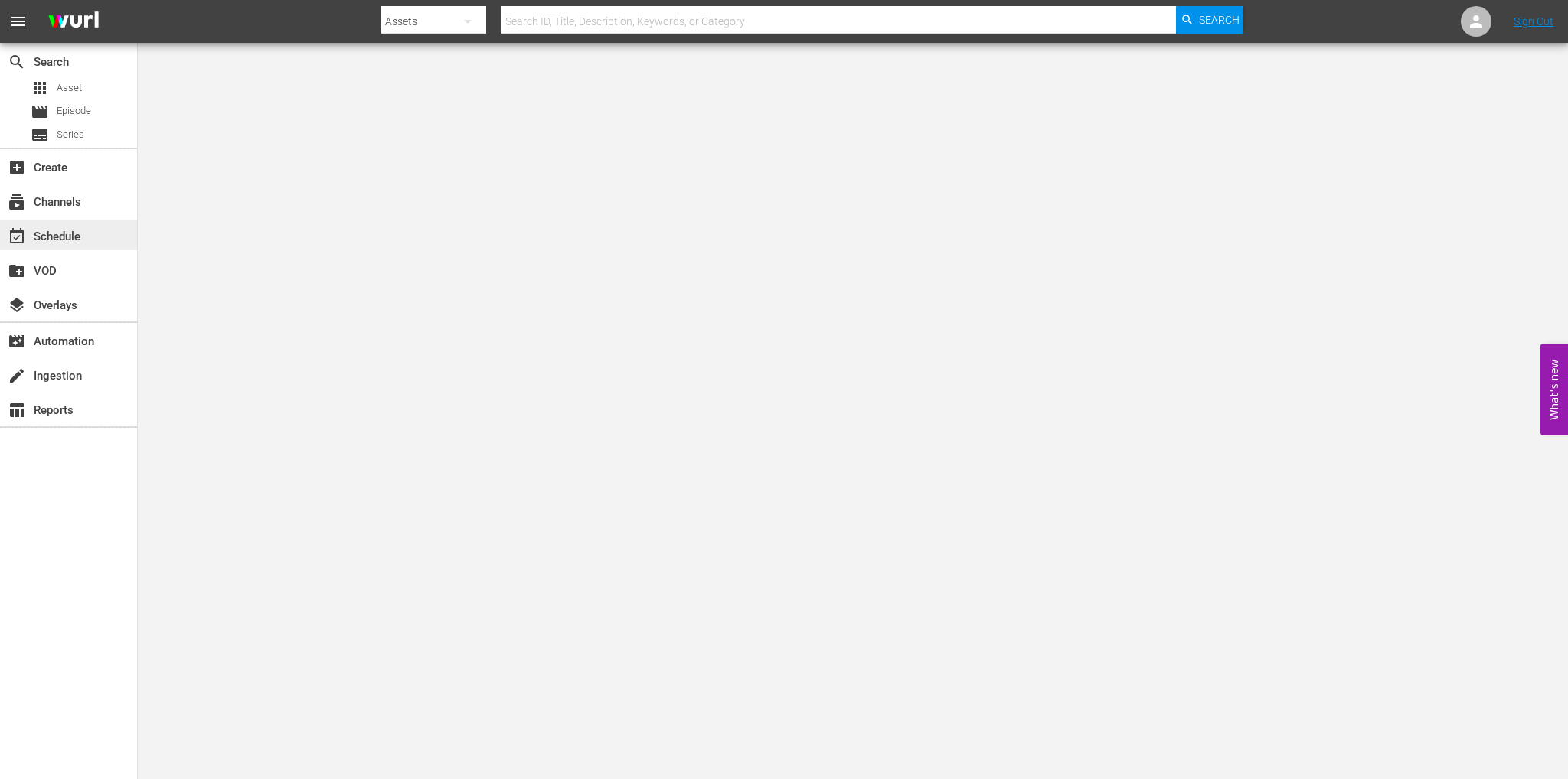
click at [85, 239] on div "event_available Schedule" at bounding box center [43, 233] width 86 height 14
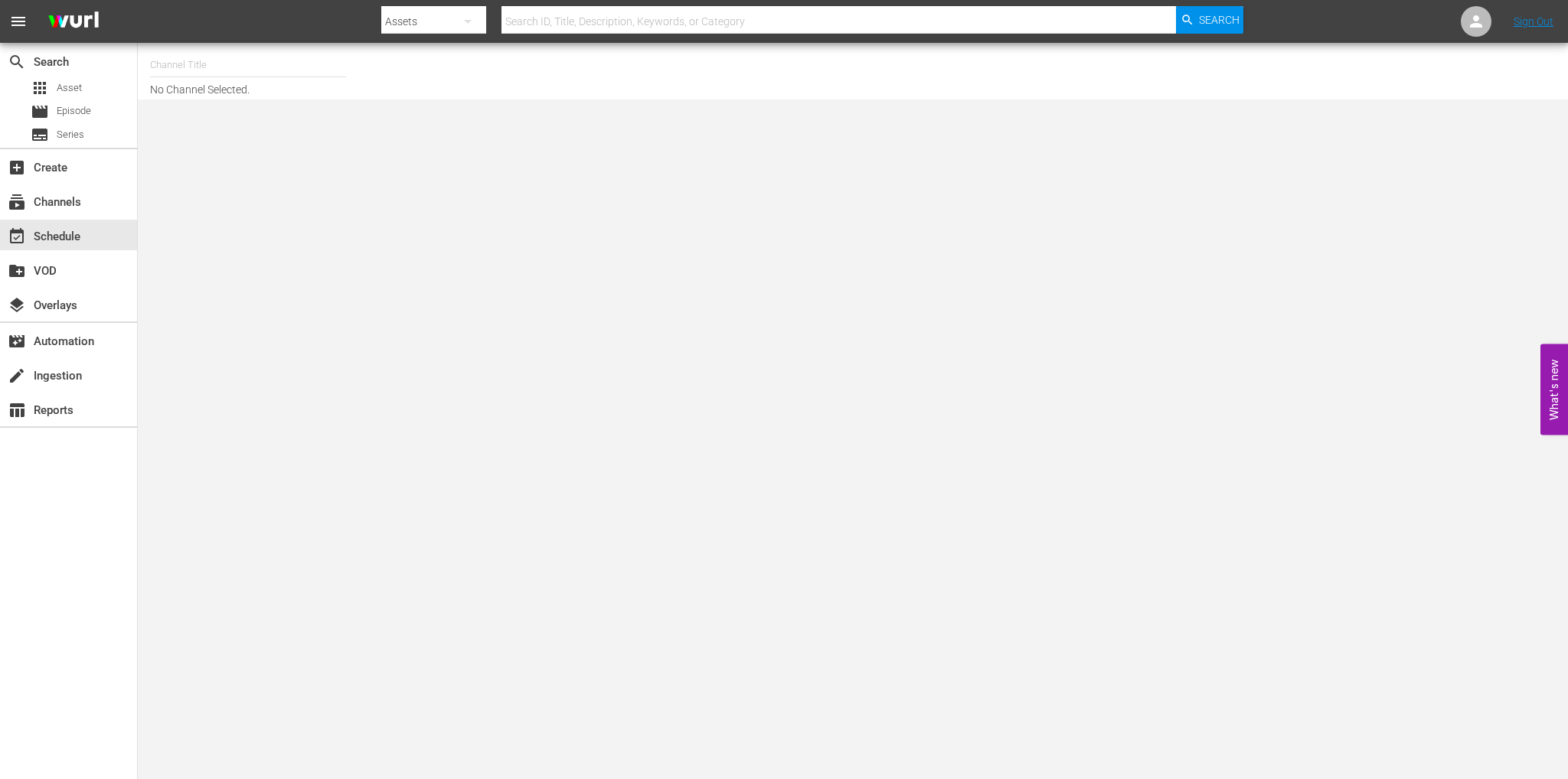
click at [215, 64] on input "text" at bounding box center [248, 65] width 196 height 37
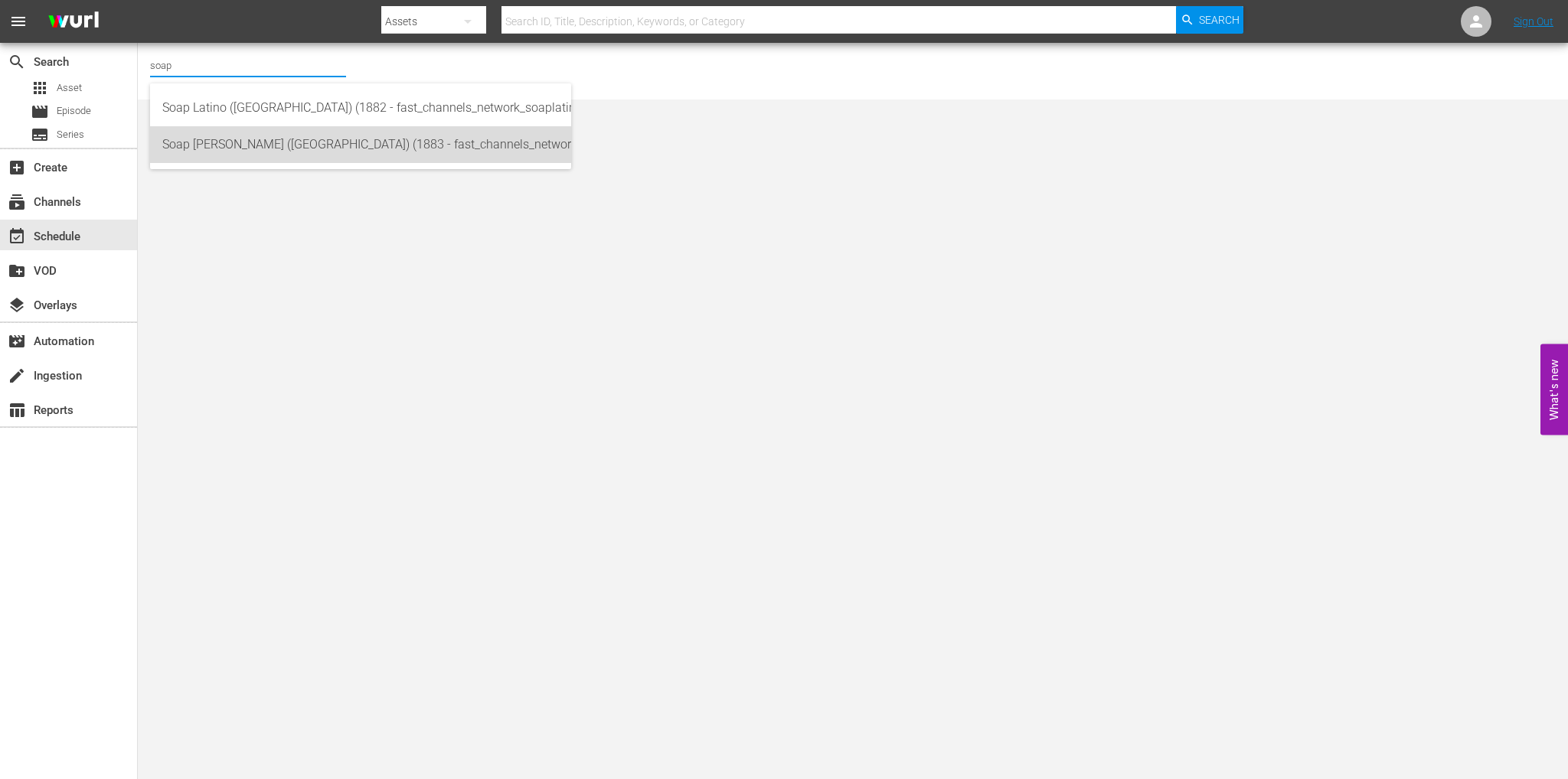
click at [229, 142] on div "Soap [PERSON_NAME] ([GEOGRAPHIC_DATA]) (1883 - fast_channels_network_soapturco_…" at bounding box center [360, 144] width 396 height 37
type input "Soap [PERSON_NAME] ([GEOGRAPHIC_DATA]) (1883 - fast_channels_network_soapturco_…"
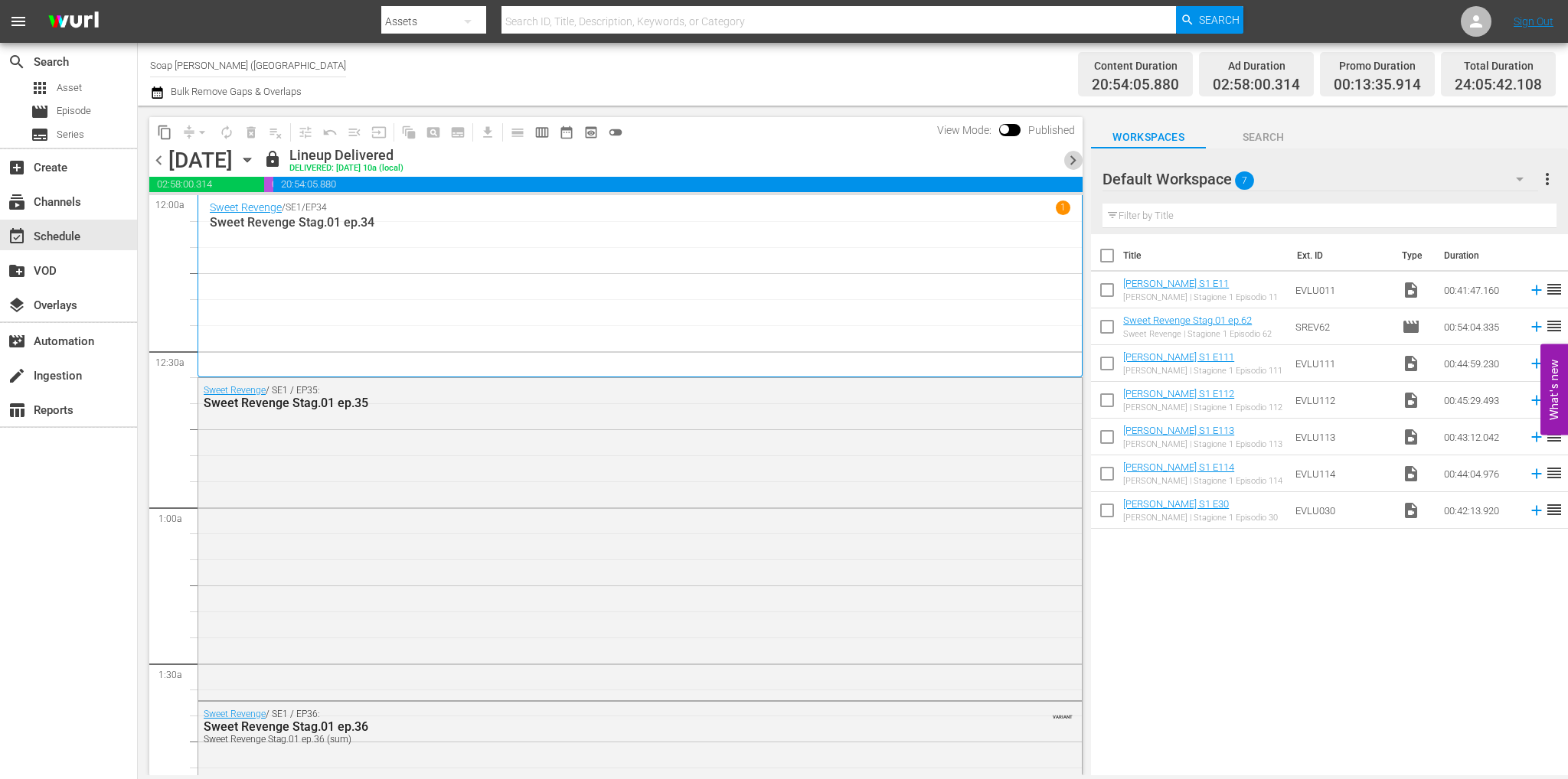
click at [1068, 163] on span "chevron_right" at bounding box center [1073, 160] width 19 height 19
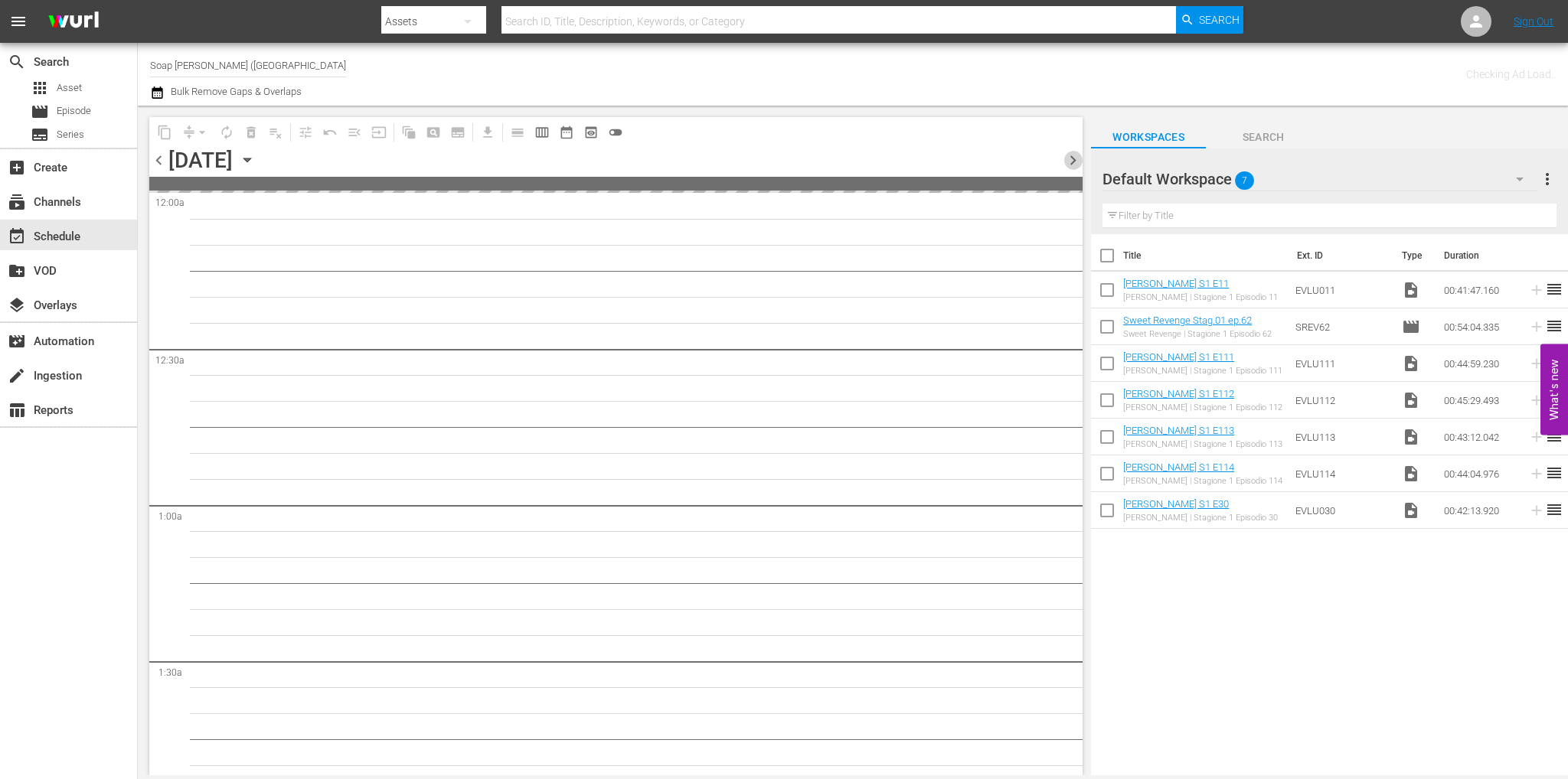
click at [1068, 163] on span "chevron_right" at bounding box center [1073, 160] width 19 height 19
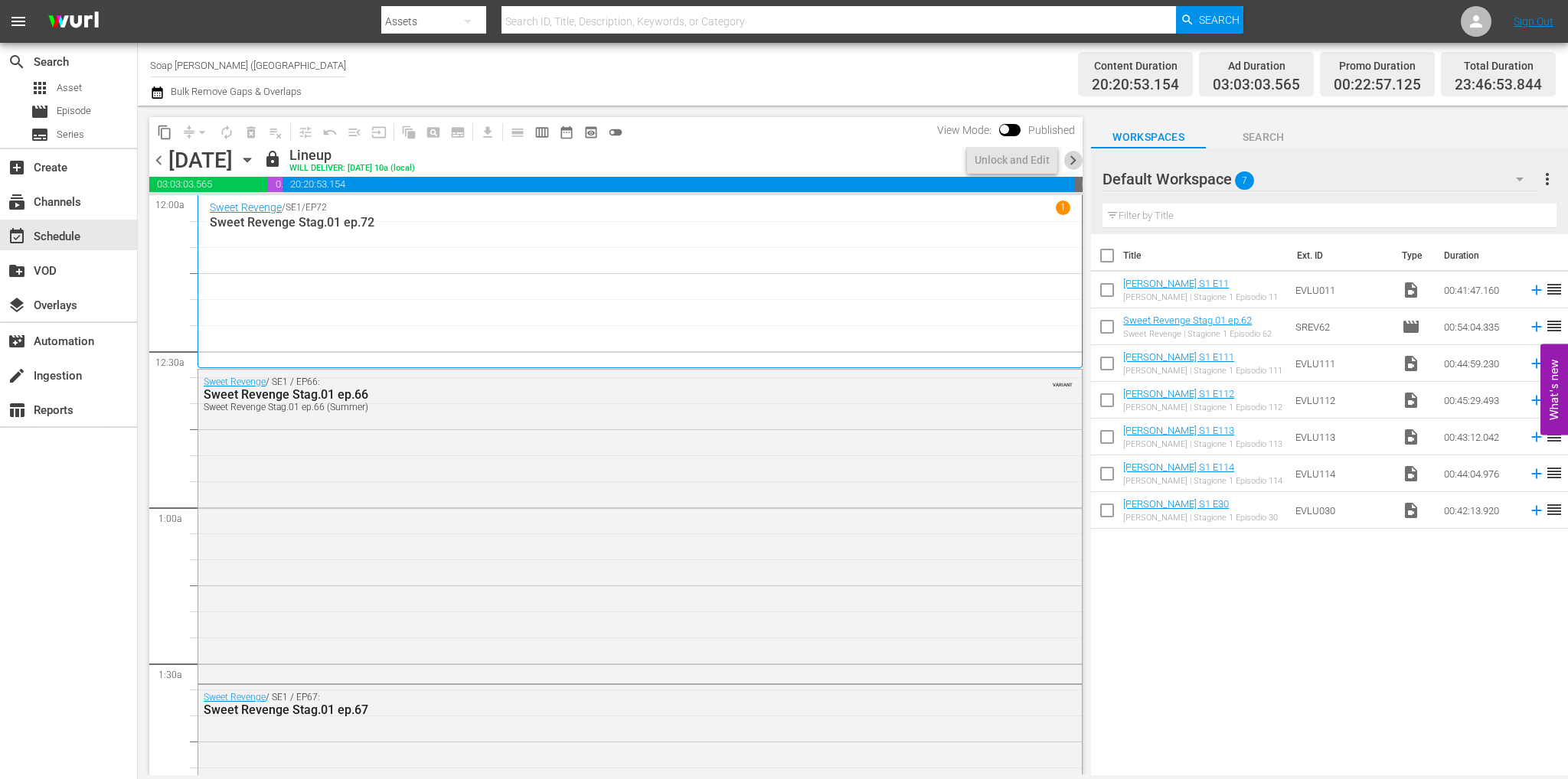
click at [1068, 163] on span "chevron_right" at bounding box center [1073, 160] width 19 height 19
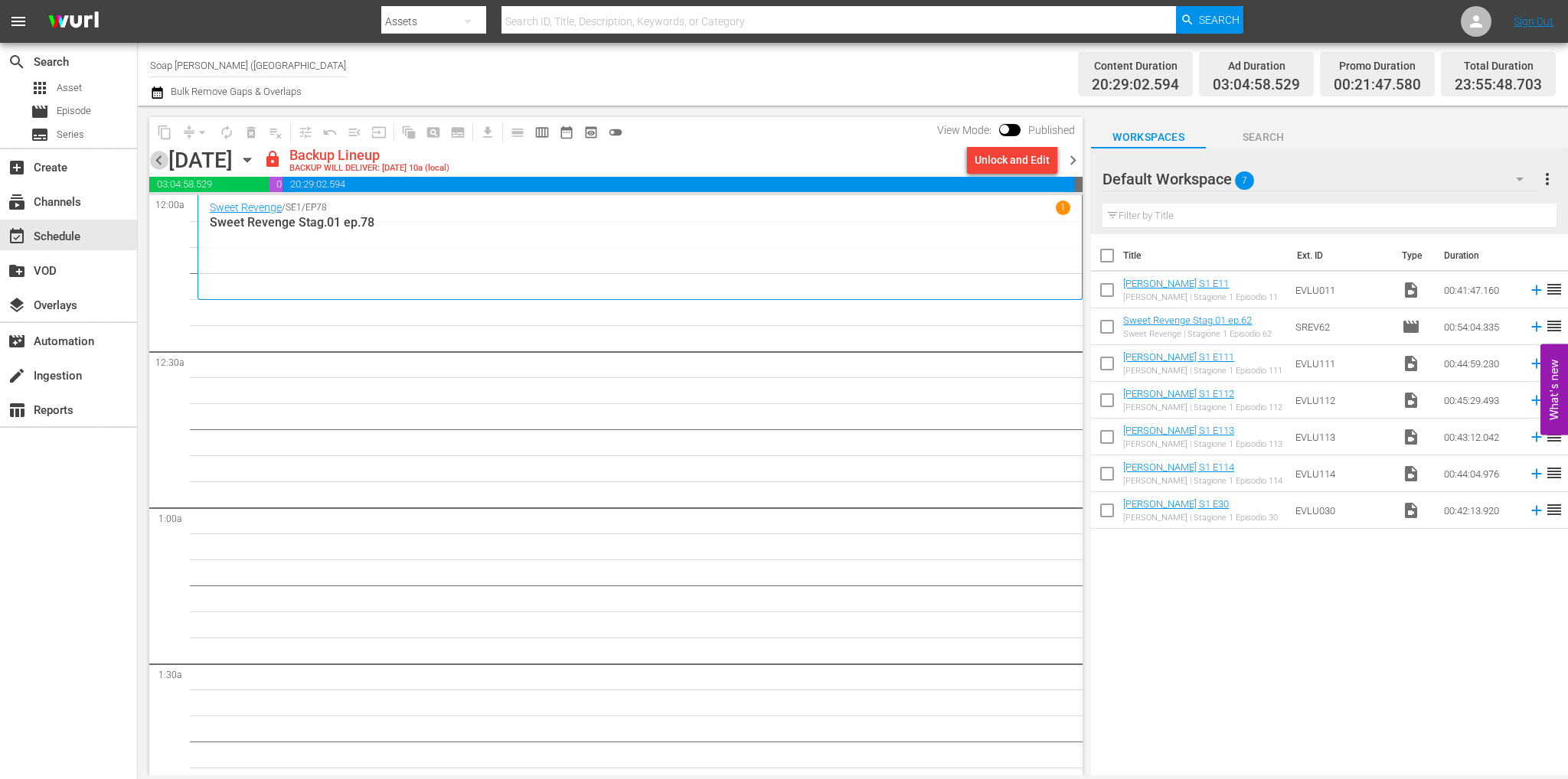
click at [152, 158] on span "chevron_left" at bounding box center [159, 160] width 19 height 19
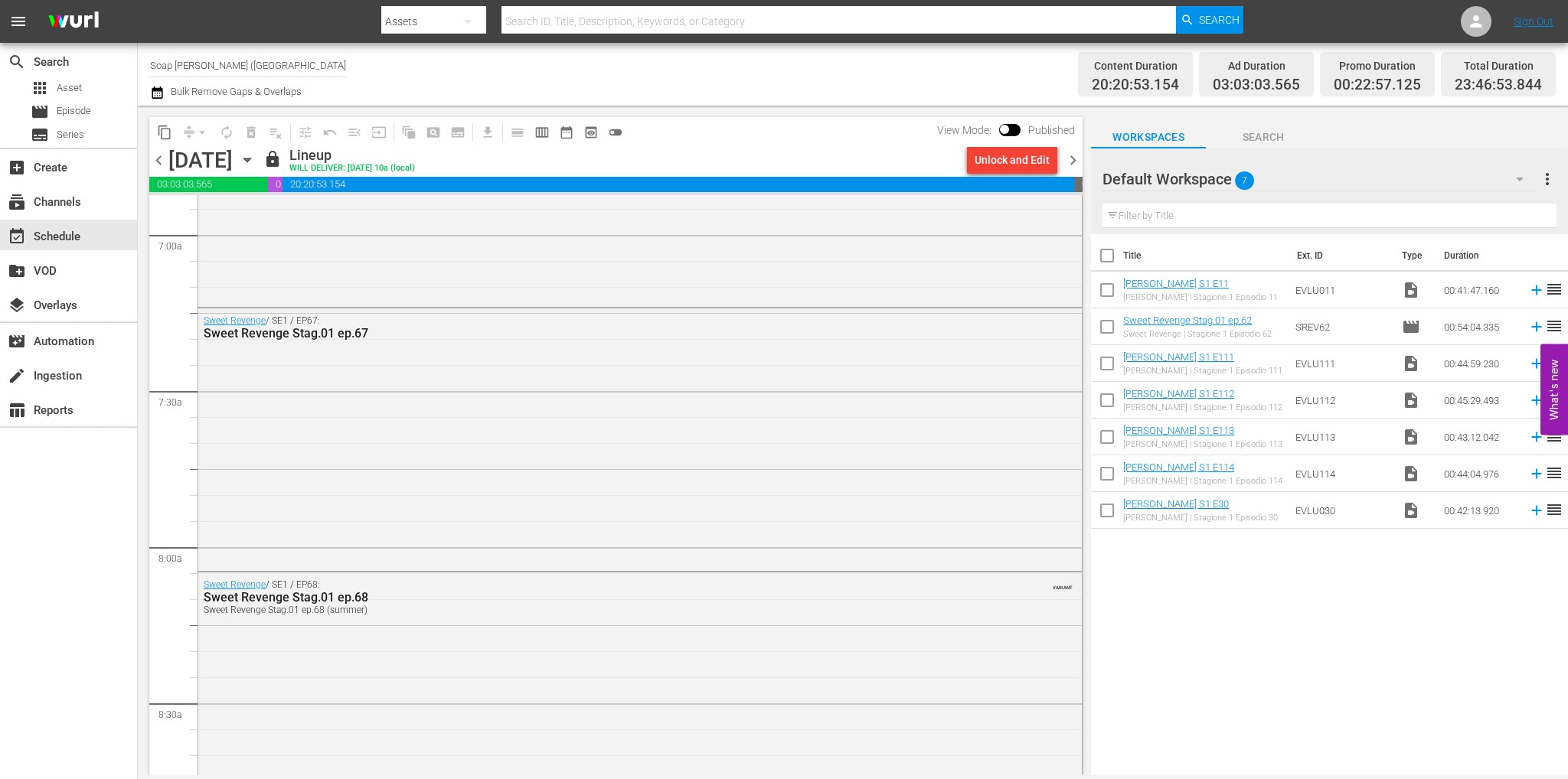
scroll to position [7021, 0]
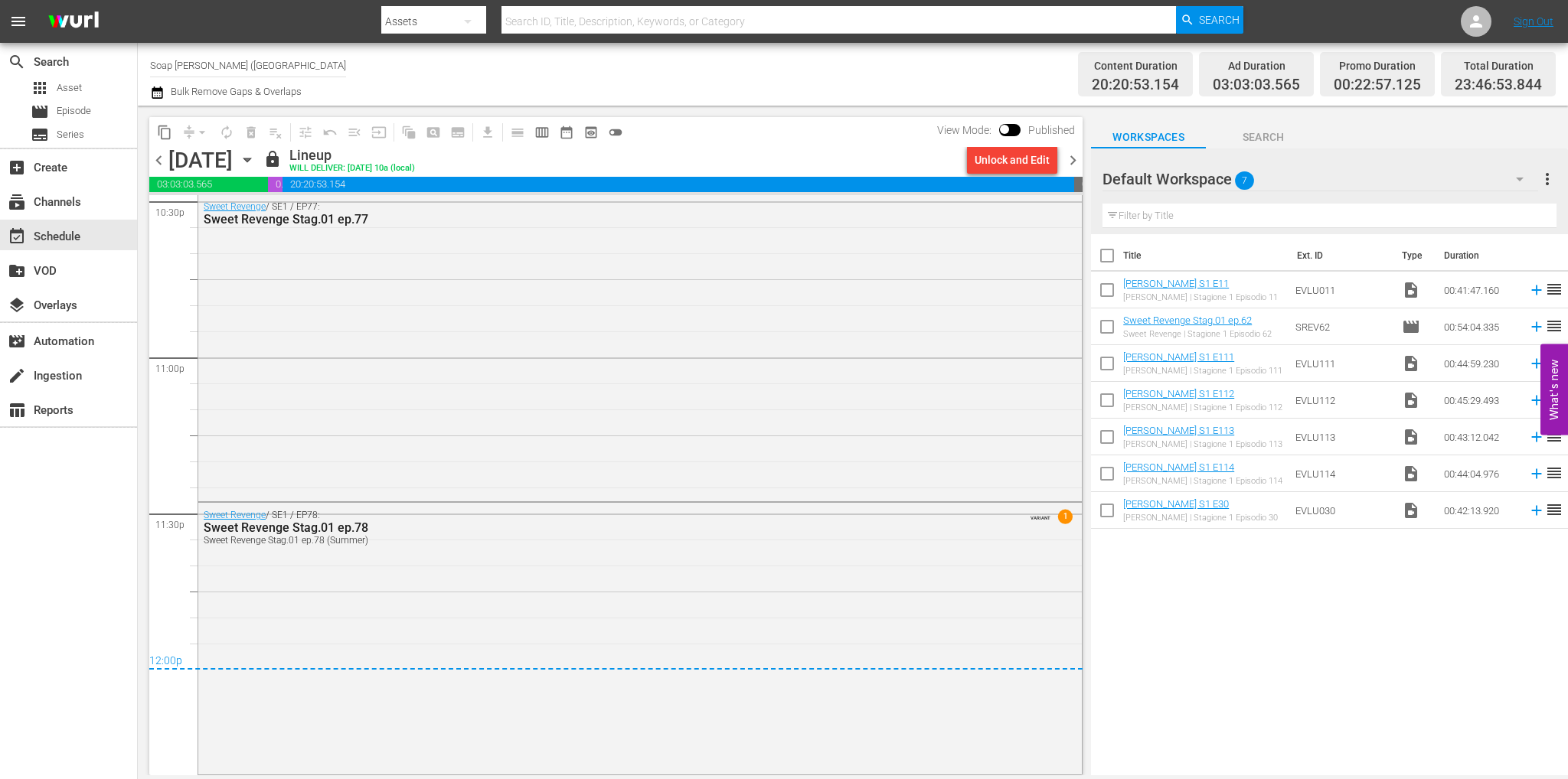
click at [1069, 160] on span "chevron_right" at bounding box center [1073, 160] width 19 height 19
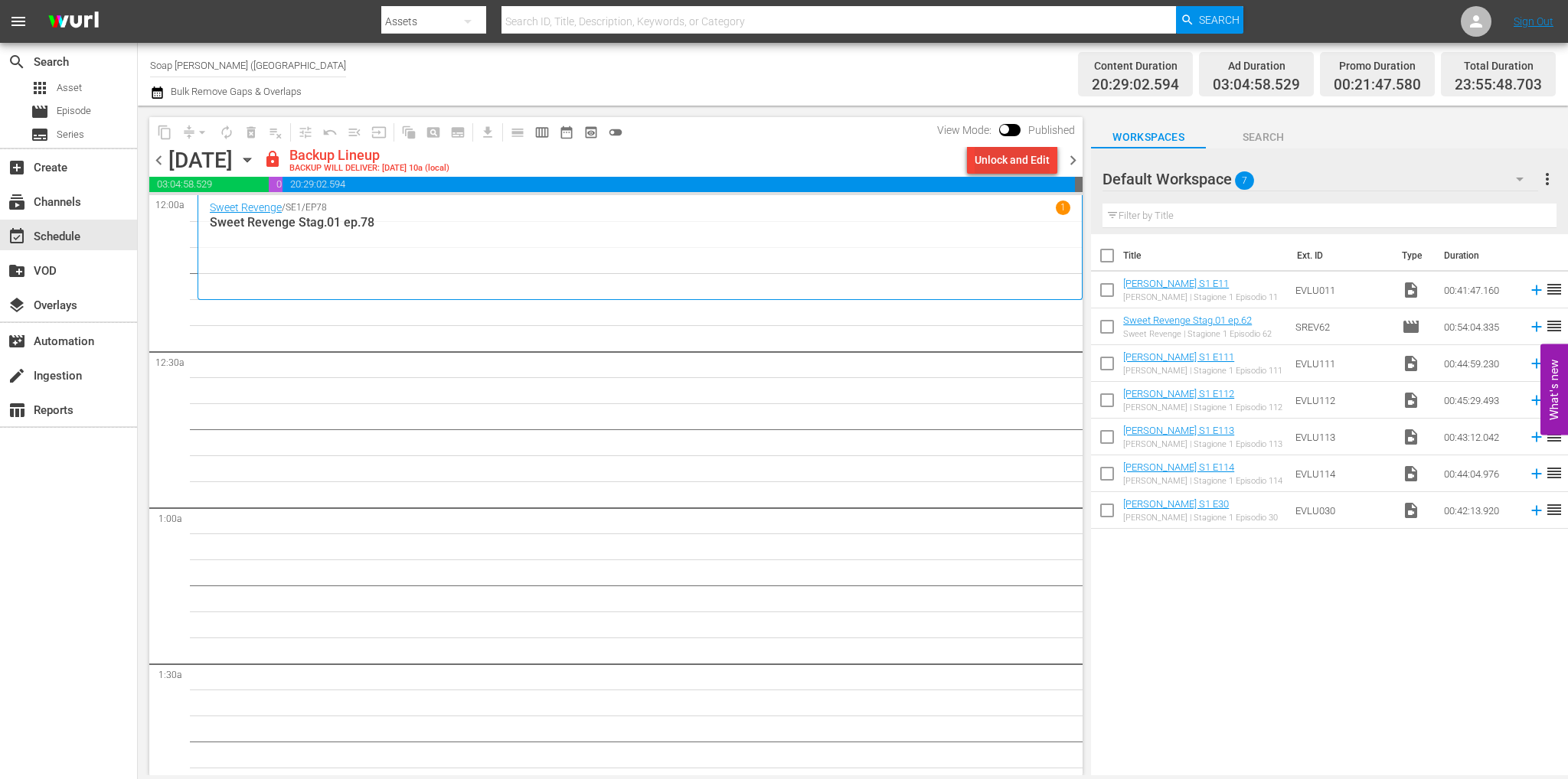
click at [1013, 159] on div "Unlock and Edit" at bounding box center [1013, 160] width 75 height 27
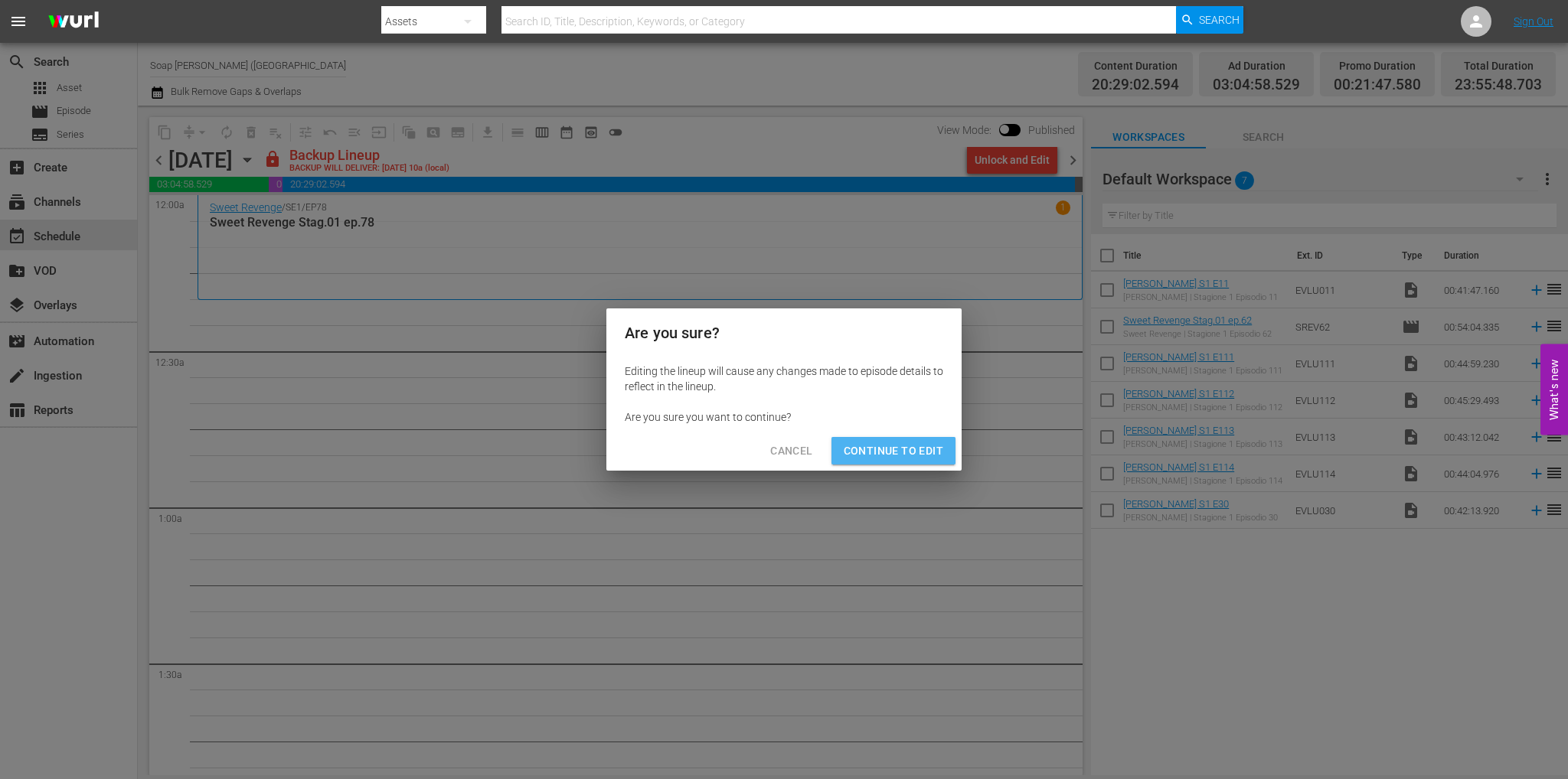
click at [907, 452] on span "Continue to Edit" at bounding box center [893, 452] width 100 height 19
